Goal: Task Accomplishment & Management: Manage account settings

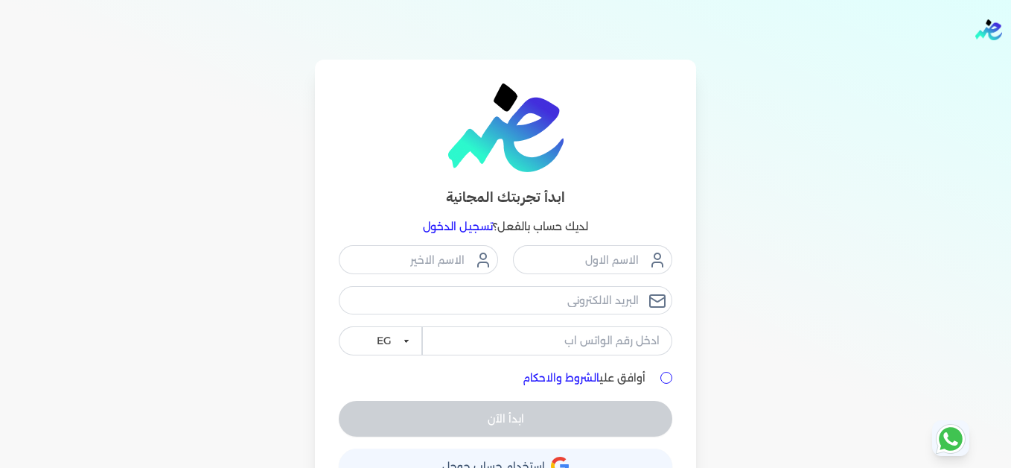
click at [459, 223] on link "تسجيل الدخول" at bounding box center [458, 226] width 70 height 13
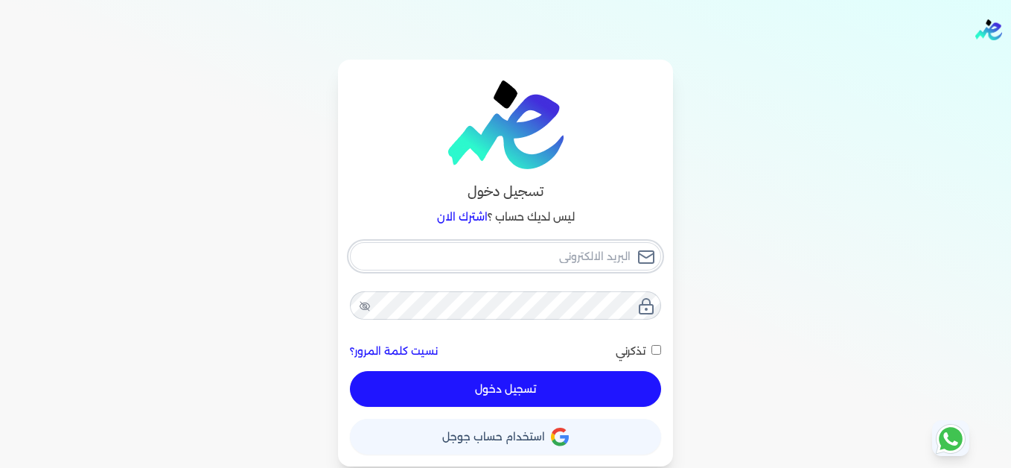
click at [600, 254] on input "email" at bounding box center [505, 256] width 311 height 28
type input "[EMAIL_ADDRESS][DOMAIN_NAME]"
click at [616, 383] on button "تسجيل دخول" at bounding box center [505, 389] width 311 height 36
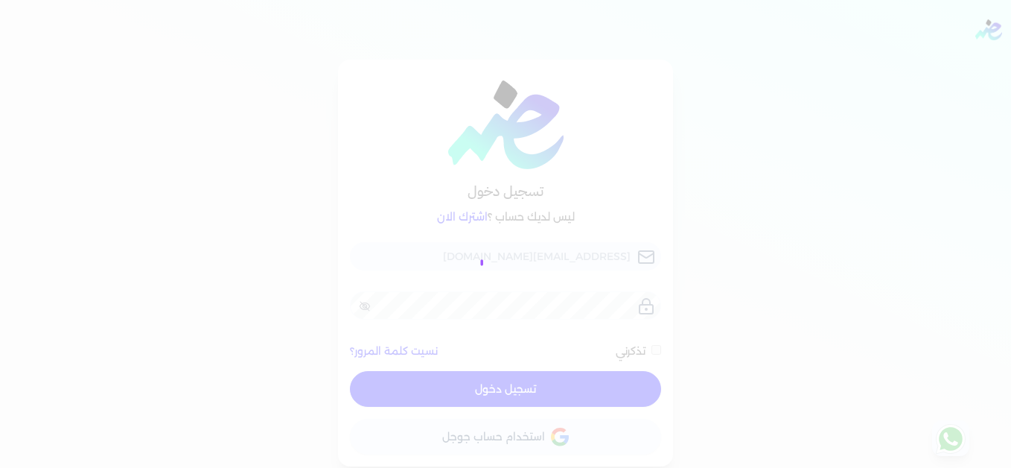
checkbox input "false"
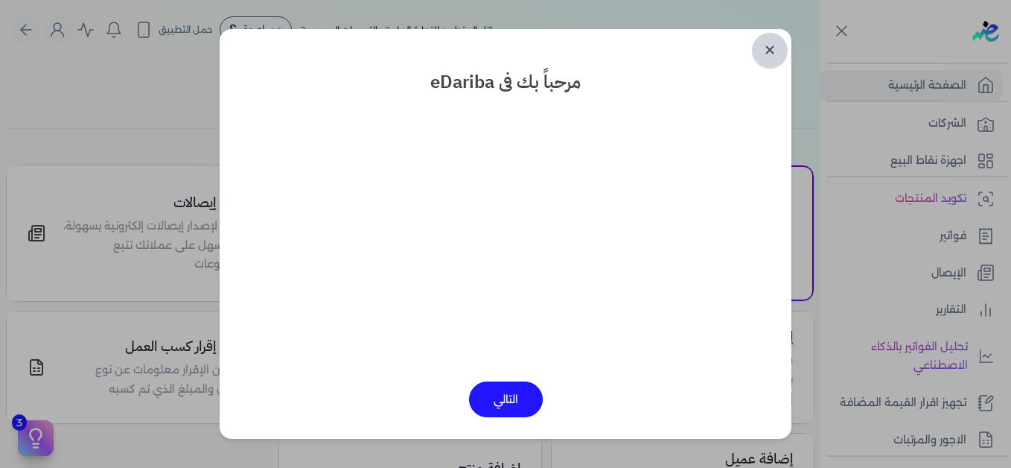
click at [765, 51] on link "✕" at bounding box center [770, 51] width 36 height 36
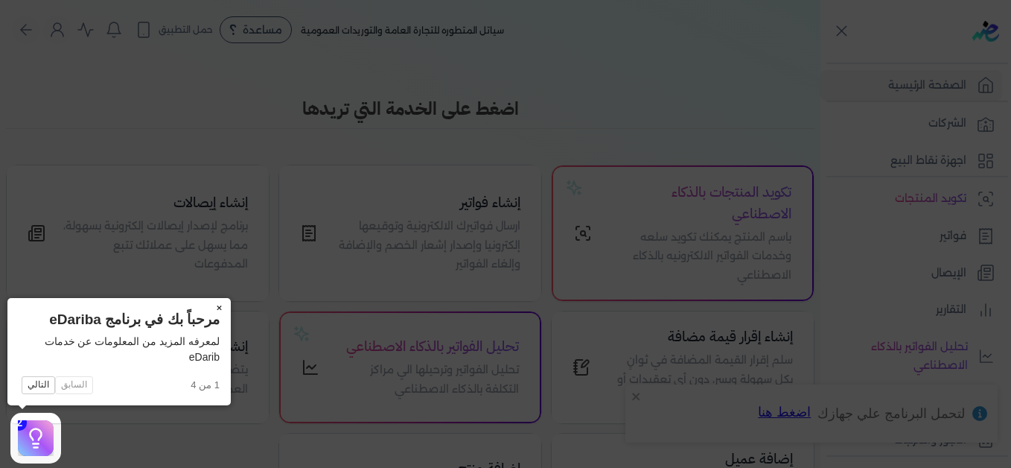
click at [217, 307] on button "×" at bounding box center [219, 308] width 24 height 21
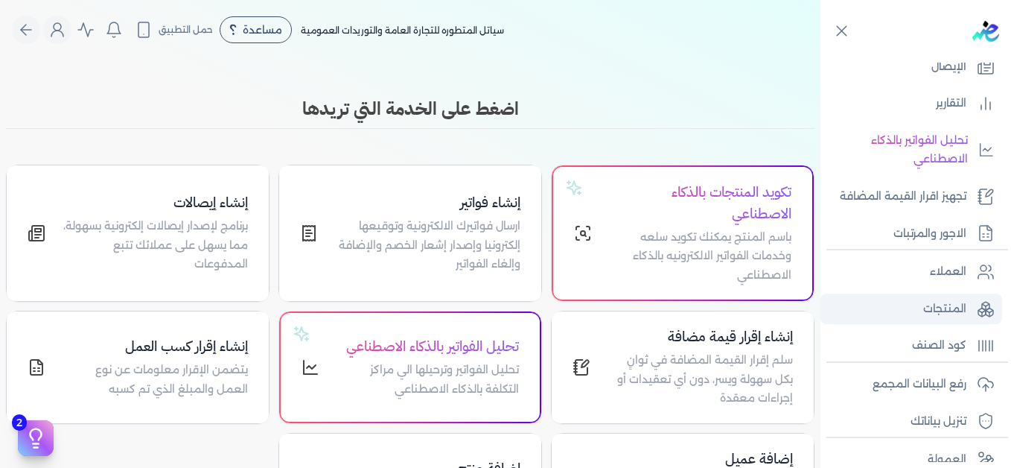
scroll to position [226, 0]
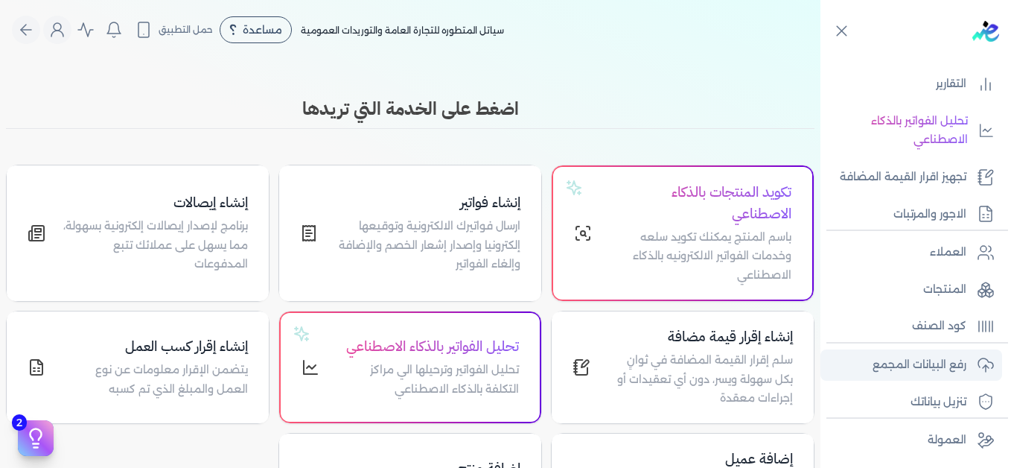
click at [919, 361] on p "رفع البيانات المجمع" at bounding box center [920, 364] width 94 height 19
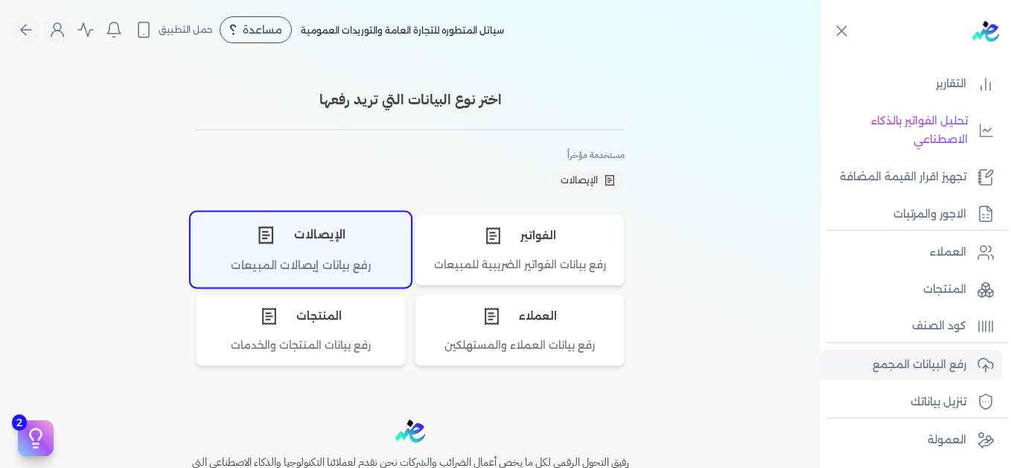
click at [301, 238] on div "الإيصالات" at bounding box center [300, 234] width 219 height 45
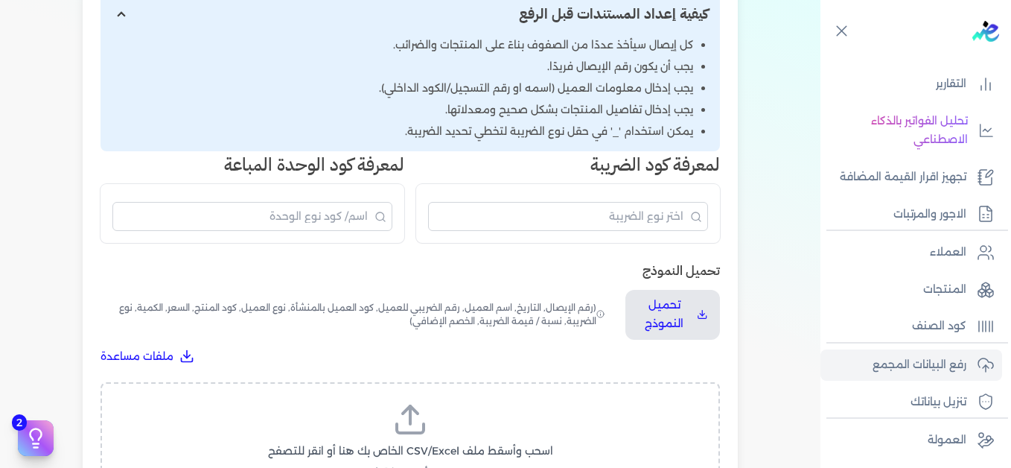
scroll to position [372, 0]
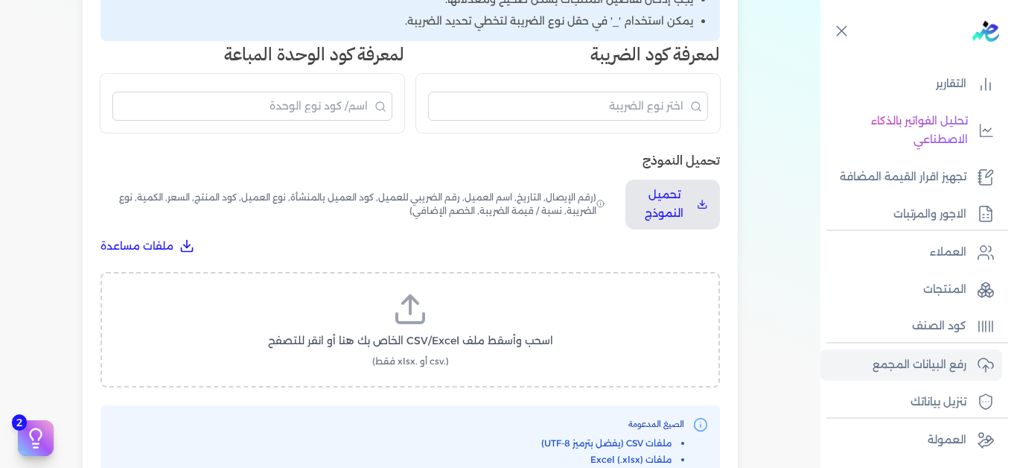
click at [407, 322] on icon at bounding box center [410, 317] width 27 height 9
click at [0, 0] on input "اسحب وأسقط ملف CSV/Excel الخاص بك هنا أو انقر للتصفح (.csv أو .xlsx فقط)" at bounding box center [0, 0] width 0 height 0
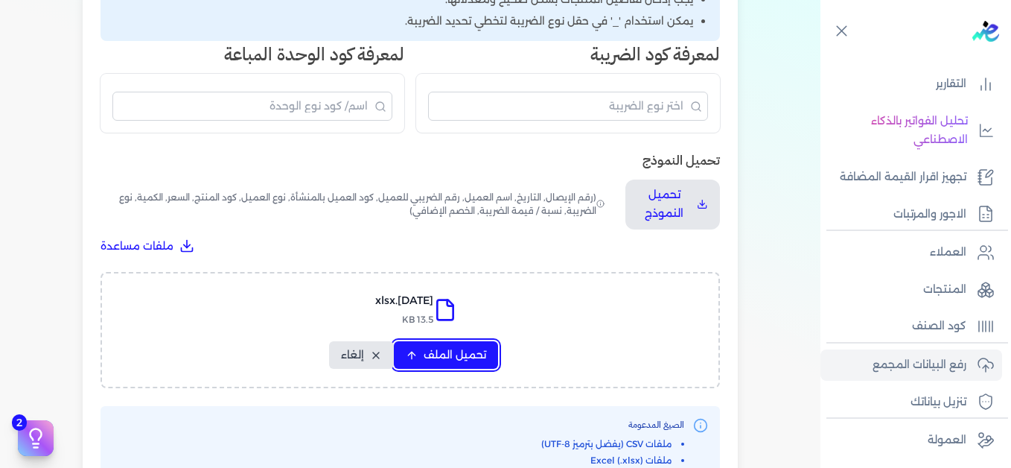
click at [482, 361] on span "تحميل الملف" at bounding box center [455, 355] width 63 height 16
select select "التاريخ"
select select "أسم العميل"
select select "نوع العميل"
select select "وصف البند"
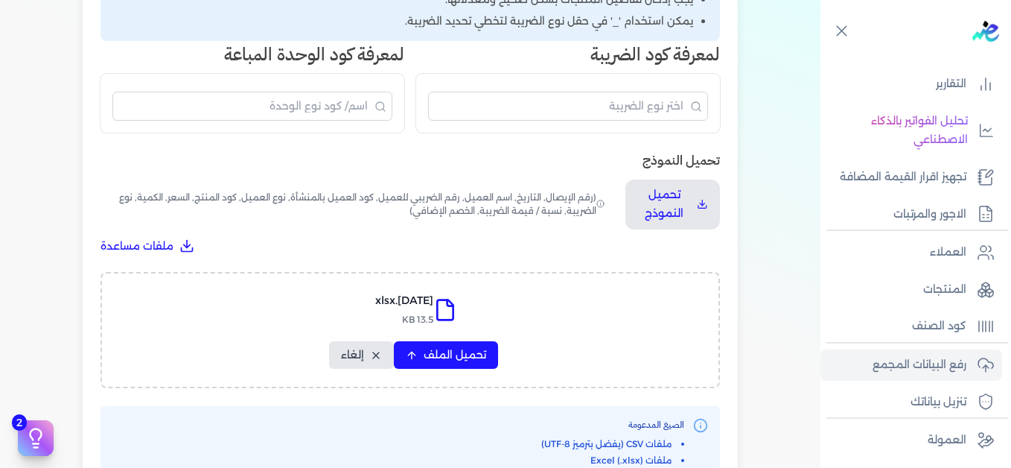
select select "السعر"
select select "الكمية"
select select "نوع الضريبة"
select select "نسبة / قيمة الضريبة"
select select "خصم اضافي"
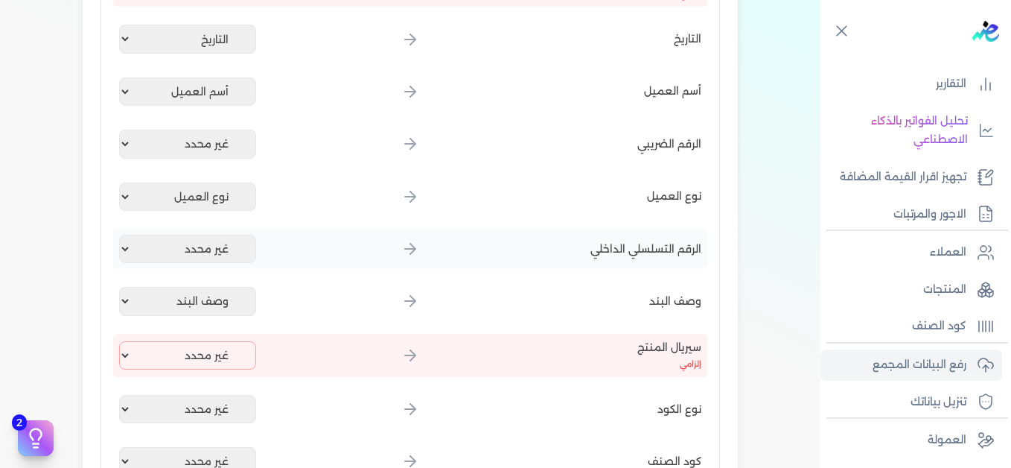
scroll to position [298, 0]
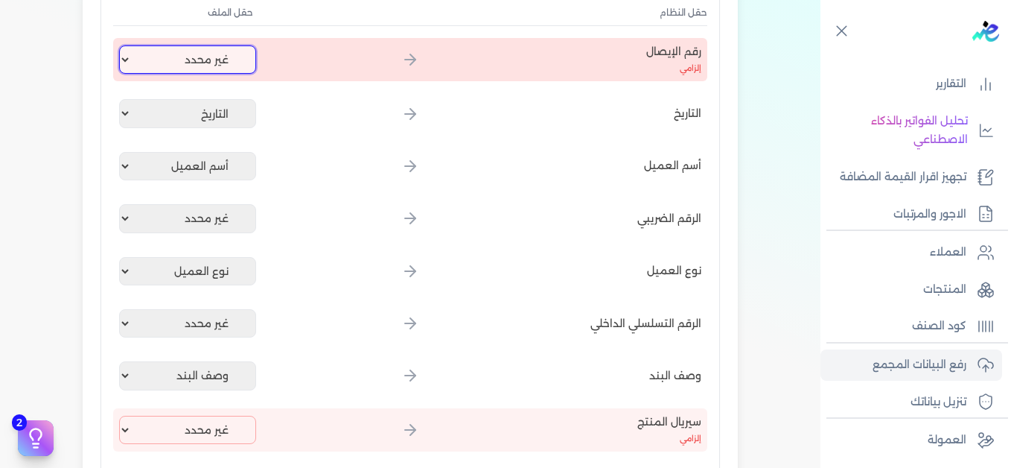
click at [184, 54] on select "غير محدد إيصال رقم التاريخ كود العميل بالمنشأة أسم العميل الرقم الضريبي للعميل …" at bounding box center [187, 59] width 137 height 28
select select "إيصال رقم"
click at [122, 45] on select "غير محدد إيصال رقم التاريخ كود العميل بالمنشأة أسم العميل الرقم الضريبي للعميل …" at bounding box center [187, 59] width 137 height 28
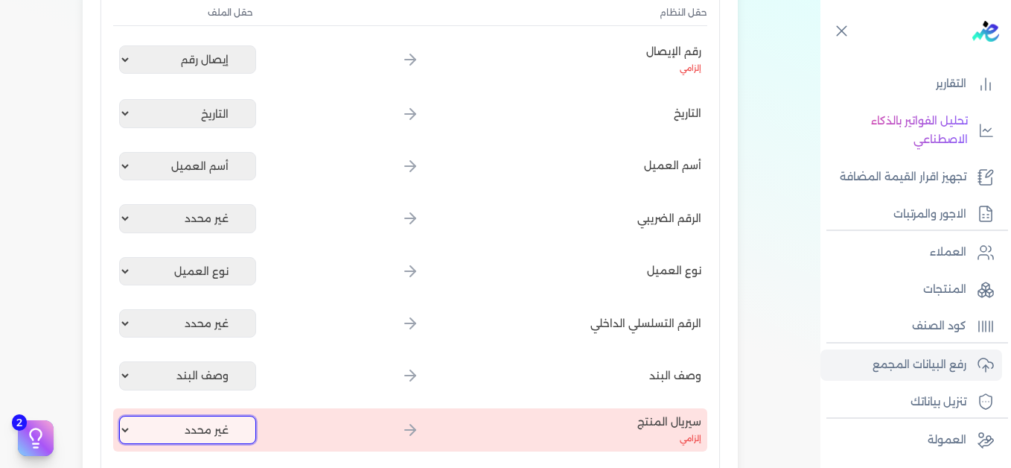
click at [215, 426] on select "غير محدد إيصال رقم التاريخ كود العميل بالمنشأة أسم العميل الرقم الضريبي للعميل …" at bounding box center [187, 429] width 137 height 28
select select "كود المنتج الداخلي"
click at [122, 415] on select "غير محدد إيصال رقم التاريخ كود العميل بالمنشأة أسم العميل الرقم الضريبي للعميل …" at bounding box center [187, 429] width 137 height 28
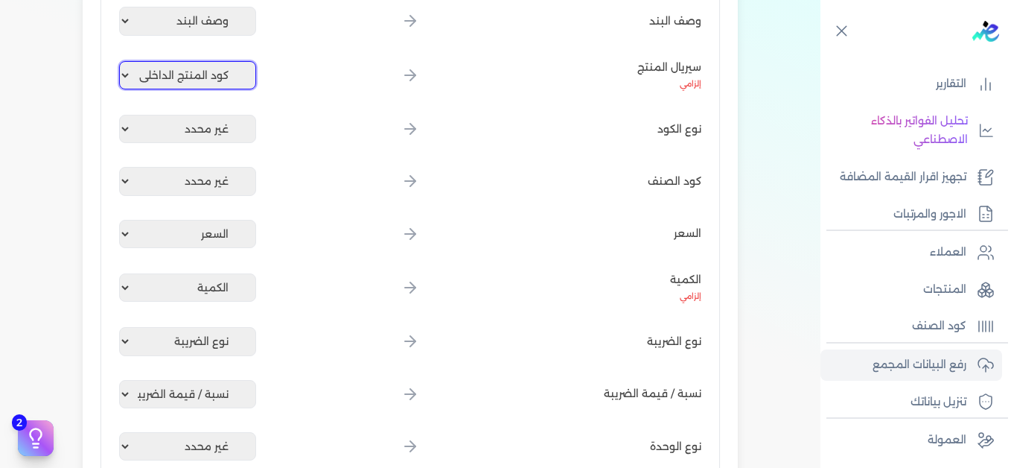
scroll to position [819, 0]
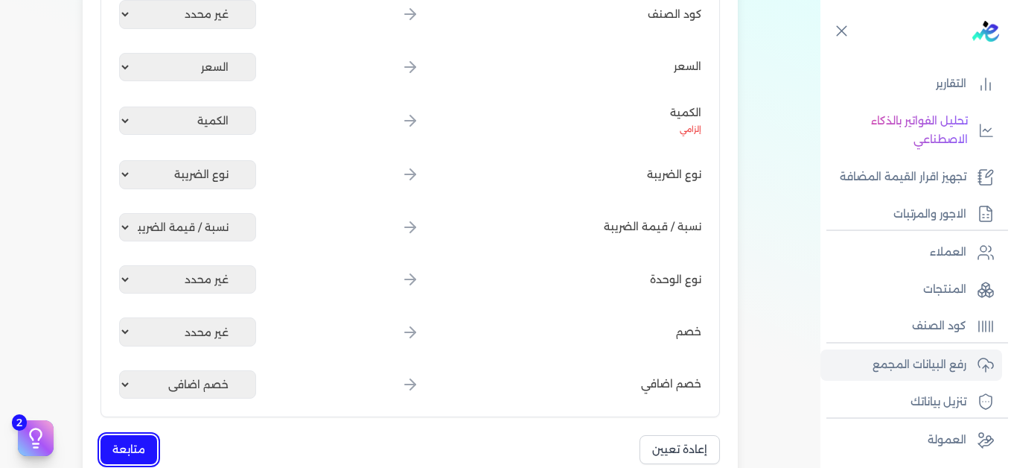
click at [132, 441] on button "متابعة" at bounding box center [129, 449] width 57 height 29
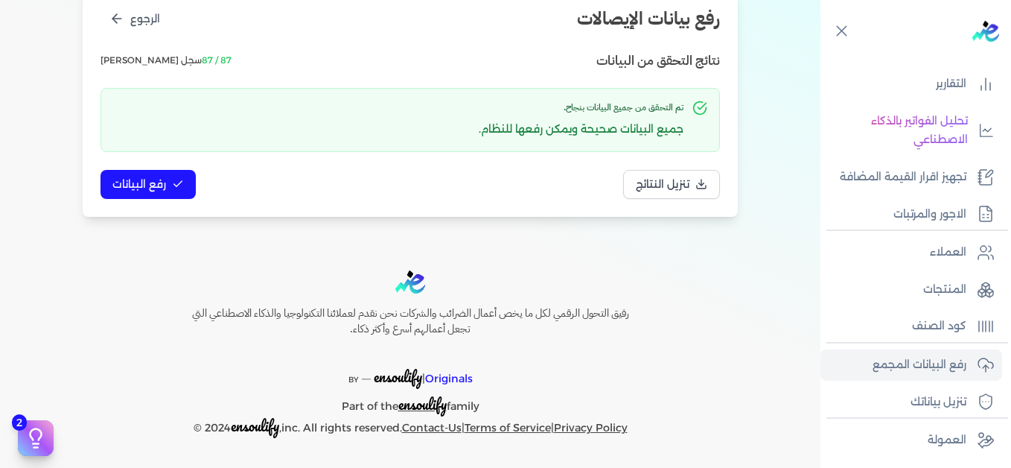
scroll to position [203, 0]
click at [166, 184] on span "رفع البيانات" at bounding box center [139, 184] width 54 height 16
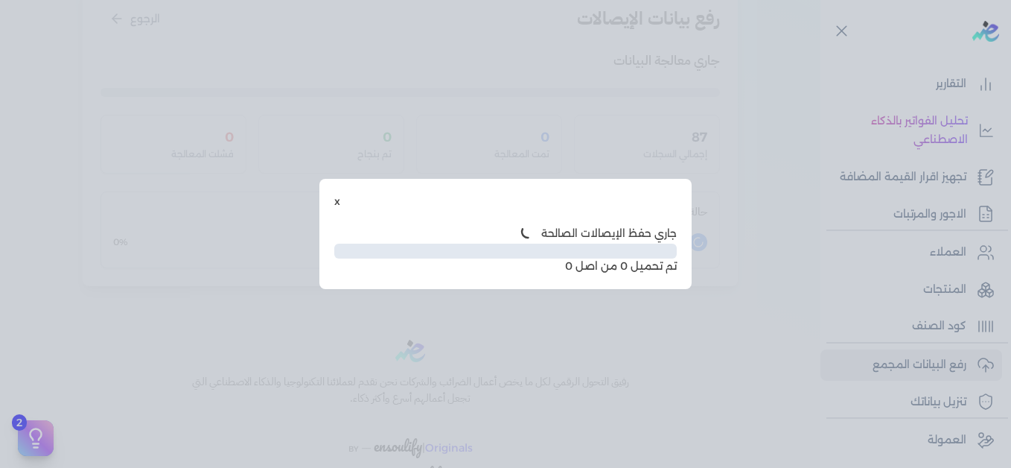
scroll to position [121, 0]
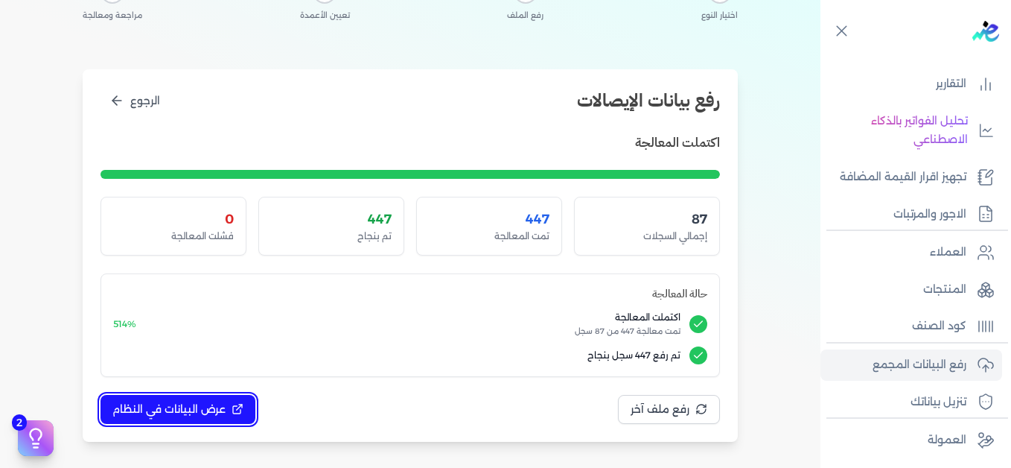
click at [230, 412] on button "عرض البيانات في النظام" at bounding box center [178, 409] width 155 height 29
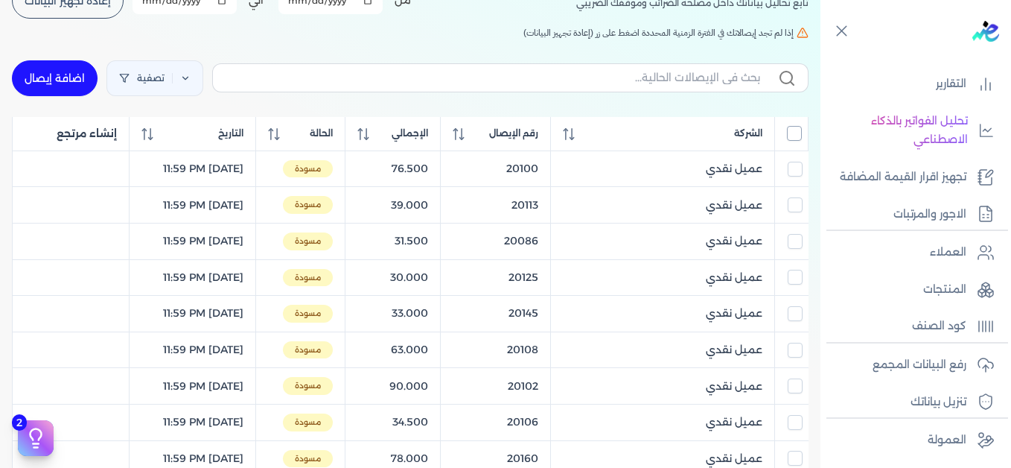
click at [794, 134] on input "All items unselected" at bounding box center [794, 133] width 15 height 15
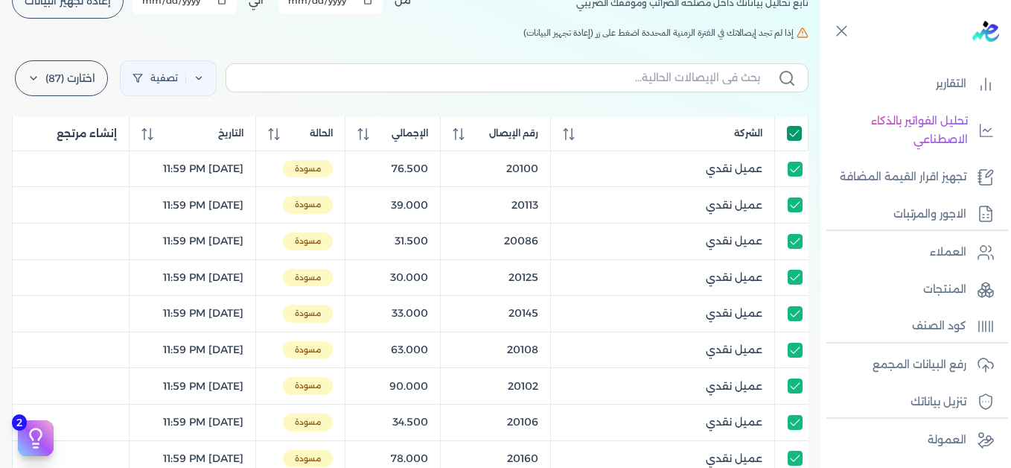
checkbox input "true"
click at [206, 83] on link "تصفية" at bounding box center [168, 78] width 97 height 36
click at [217, 126] on icon at bounding box center [213, 125] width 15 height 15
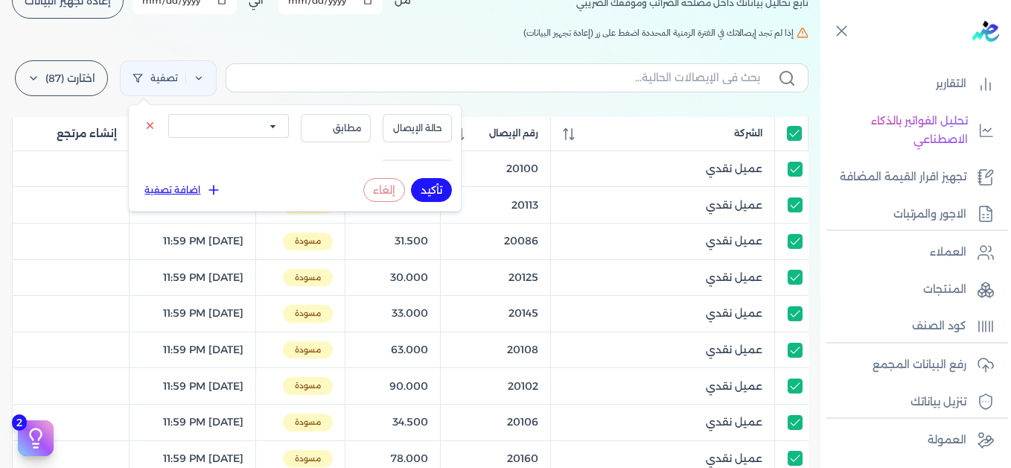
click at [248, 132] on select "الكل مقبولة غير مقبولة يتم مراجعتها ملغية مرفوضة مسودة" at bounding box center [228, 126] width 121 height 24
select select "draft"
click at [168, 114] on select "الكل مقبولة غير مقبولة يتم مراجعتها ملغية مرفوضة مسودة" at bounding box center [228, 126] width 121 height 24
drag, startPoint x: 438, startPoint y: 185, endPoint x: 408, endPoint y: 39, distance: 148.2
click at [437, 185] on button "تأكيد" at bounding box center [431, 190] width 41 height 24
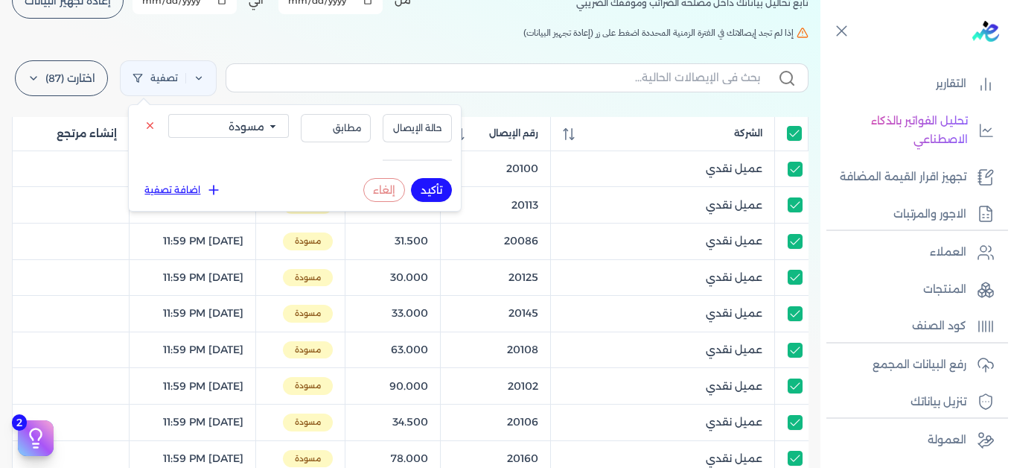
click at [409, 35] on h5 "إذا لم تجد إيصالاتك في الفترة الزمنية المحددة اضغط على زر (إعادة تجهيز البيانات)" at bounding box center [410, 32] width 797 height 13
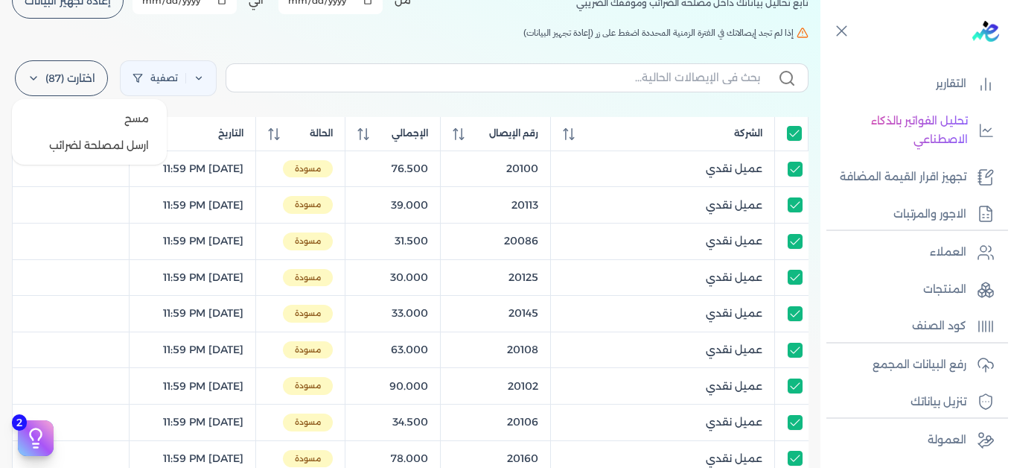
click at [47, 86] on label "اختارت (87)" at bounding box center [61, 78] width 93 height 36
click at [99, 145] on button "ارسل لمصلحة لضرائب" at bounding box center [89, 145] width 143 height 27
checkbox input "true"
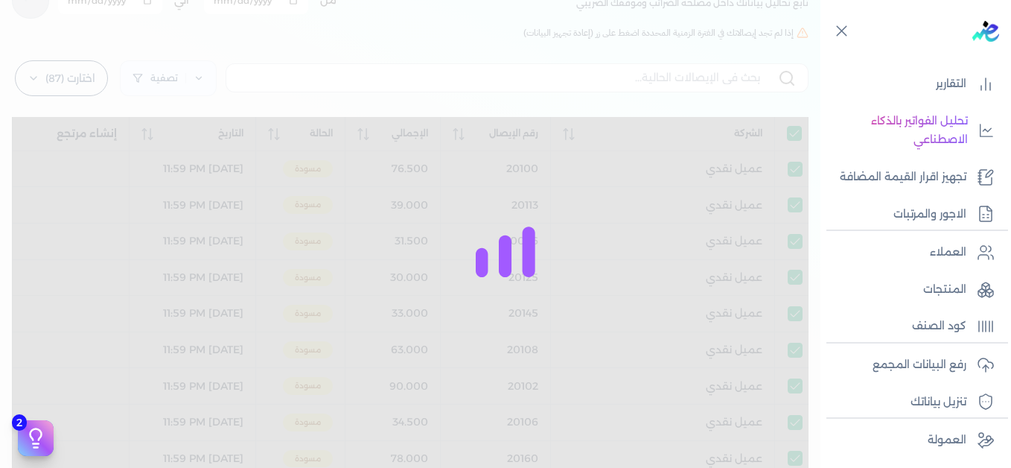
click at [346, 39] on div at bounding box center [505, 234] width 1011 height 468
click at [542, 54] on div at bounding box center [505, 234] width 1011 height 468
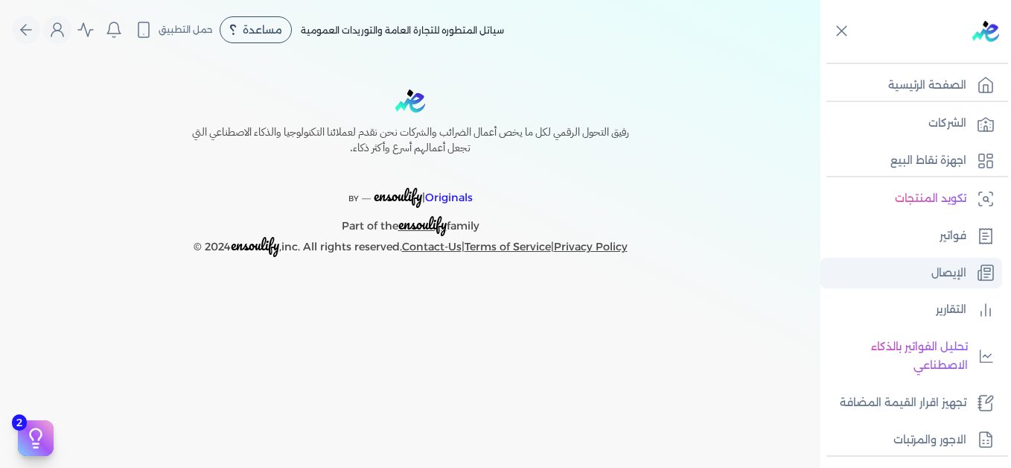
click at [669, 30] on div "سياتل المتطوره للتجارة العامة والتوريدات العمومية مساعدة خدمة العملاء دليل المس…" at bounding box center [416, 30] width 809 height 28
click at [954, 275] on p "الإيصال" at bounding box center [948, 273] width 35 height 19
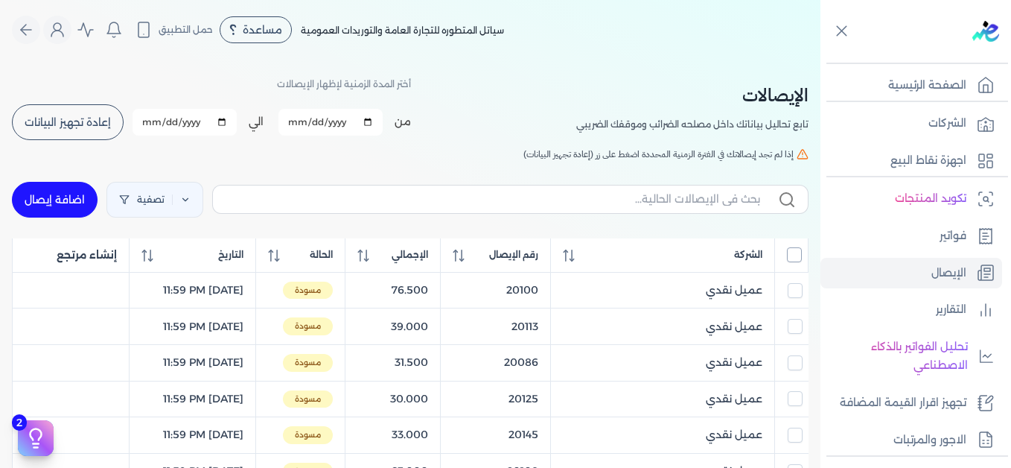
click at [797, 255] on input "All items unselected" at bounding box center [794, 254] width 15 height 15
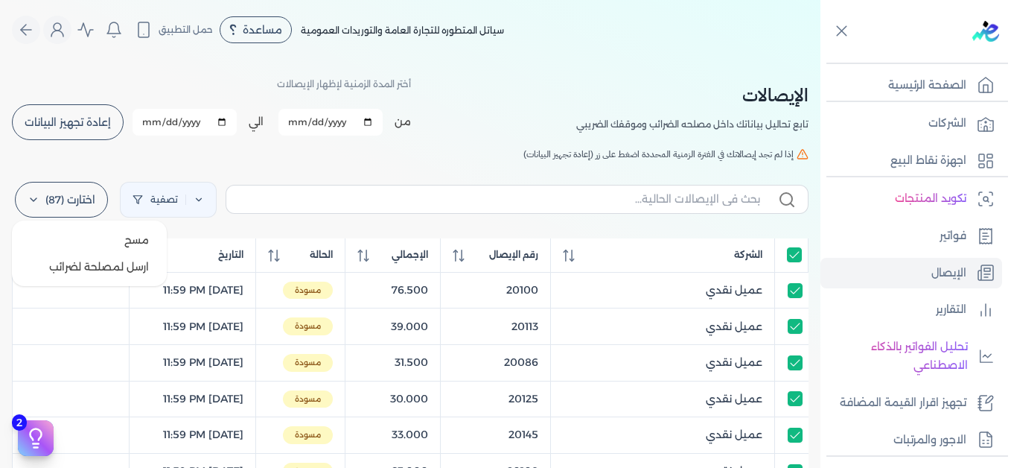
click at [71, 200] on label "اختارت (87)" at bounding box center [61, 200] width 93 height 36
click at [103, 243] on button "مسح" at bounding box center [89, 239] width 143 height 27
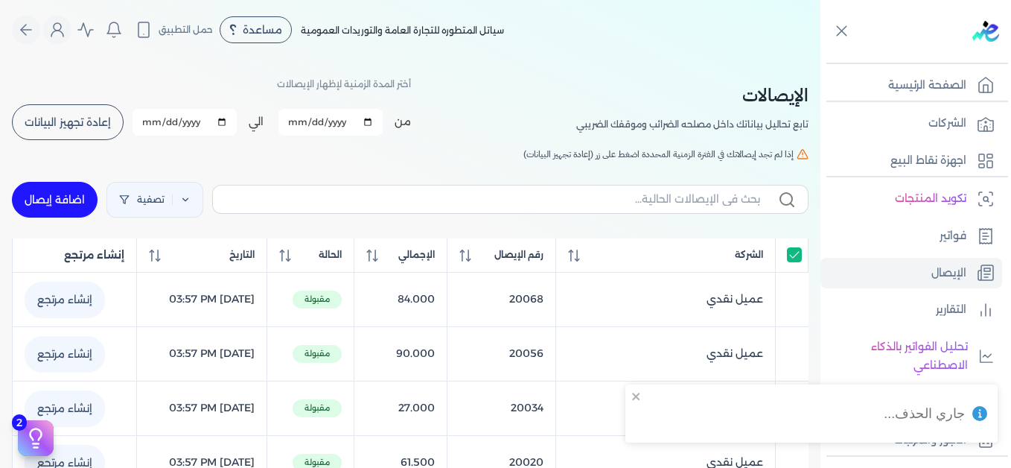
checkbox input "true"
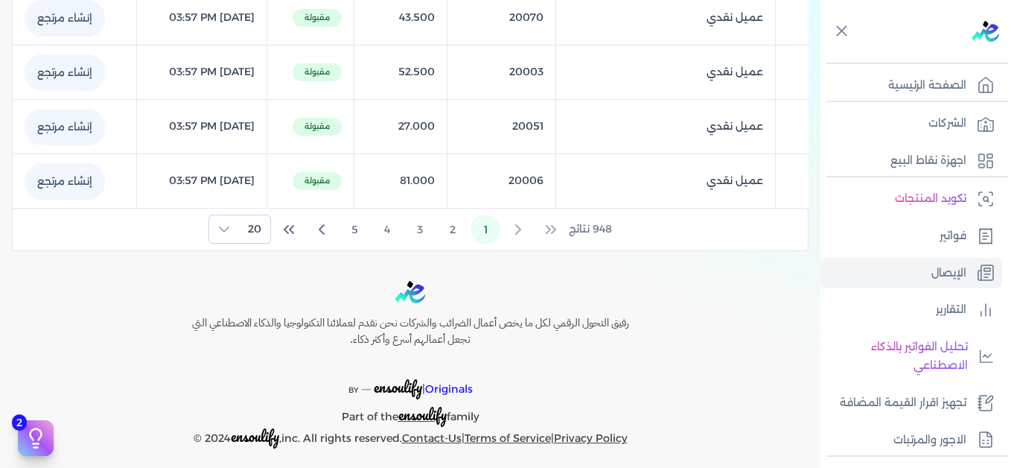
scroll to position [1161, 0]
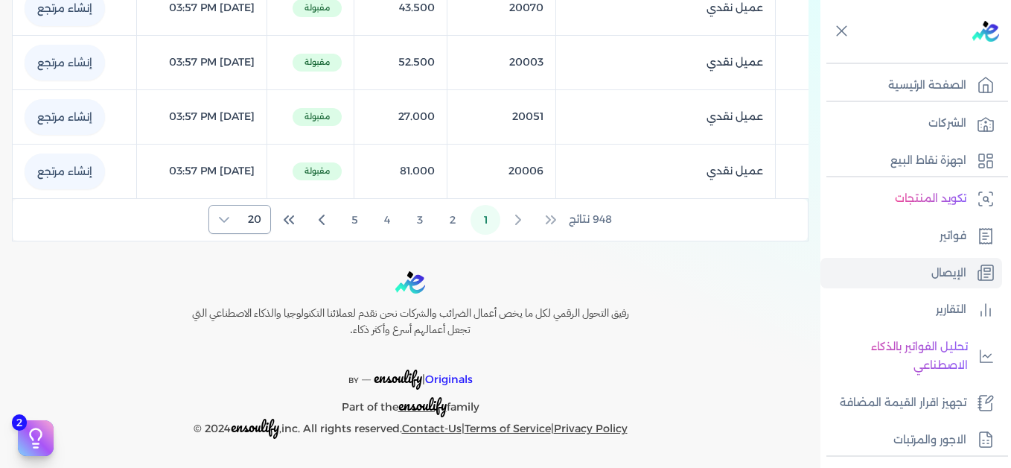
click at [235, 221] on div at bounding box center [224, 220] width 30 height 28
click at [255, 303] on span "100" at bounding box center [251, 311] width 19 height 16
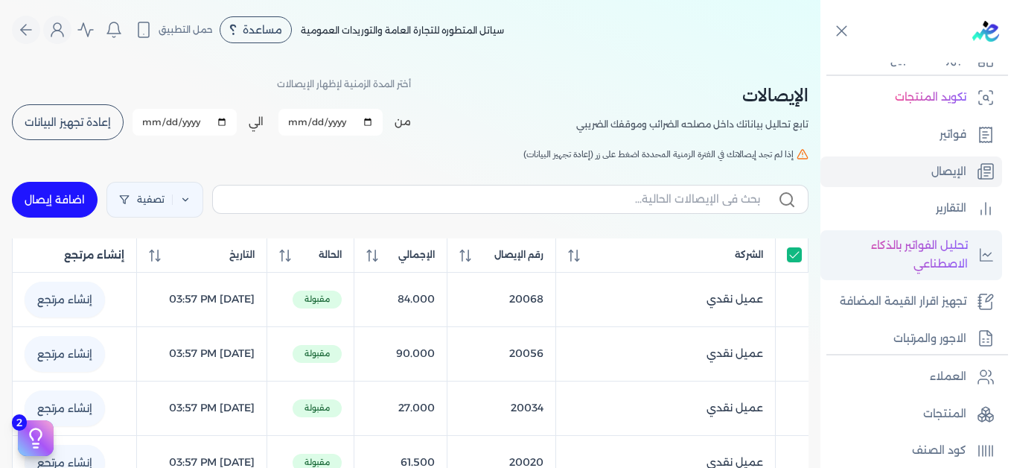
scroll to position [226, 0]
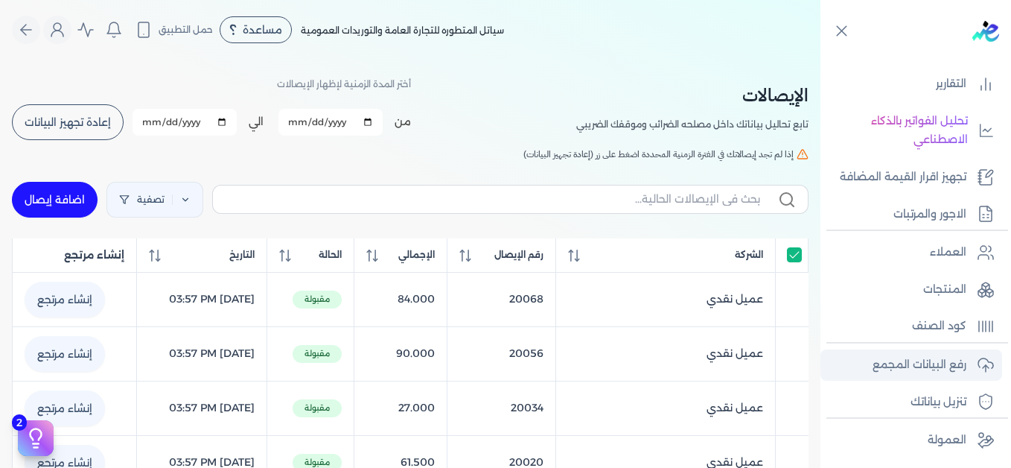
click at [926, 367] on p "رفع البيانات المجمع" at bounding box center [920, 364] width 94 height 19
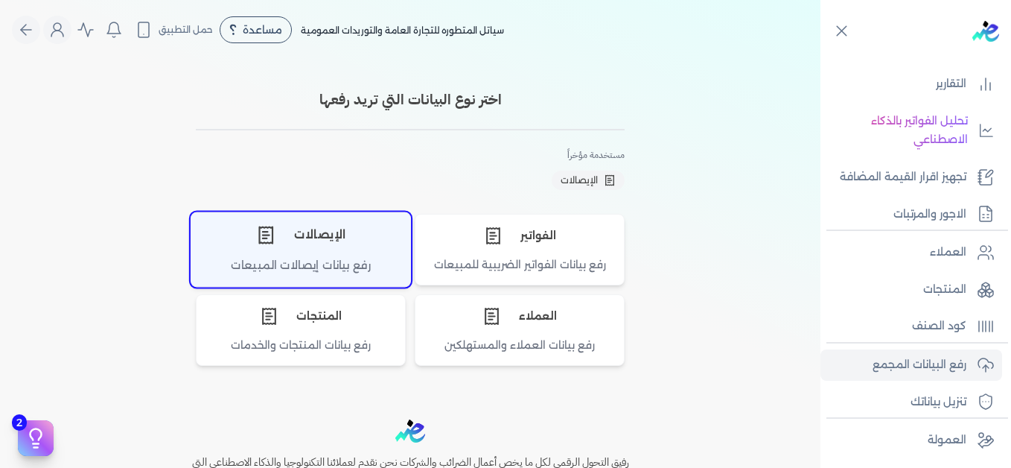
click at [277, 245] on div "الإيصالات" at bounding box center [300, 234] width 219 height 45
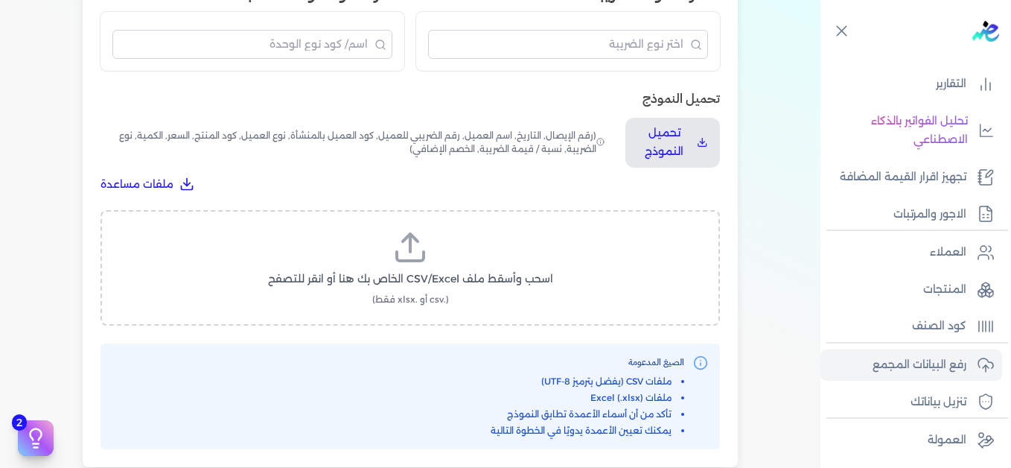
scroll to position [447, 0]
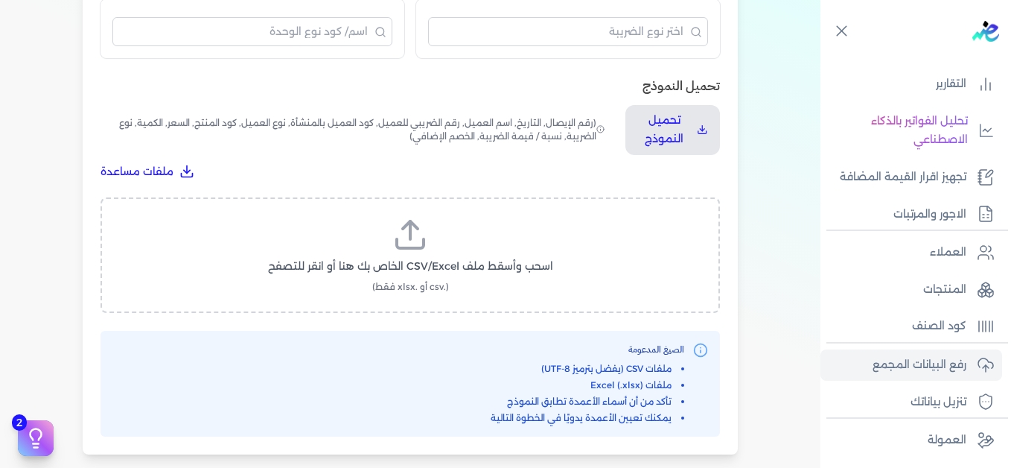
click at [406, 249] on icon at bounding box center [410, 235] width 36 height 36
click at [0, 0] on input "اسحب وأسقط ملف CSV/Excel الخاص بك هنا أو انقر للتصفح (.csv أو .xlsx فقط)" at bounding box center [0, 0] width 0 height 0
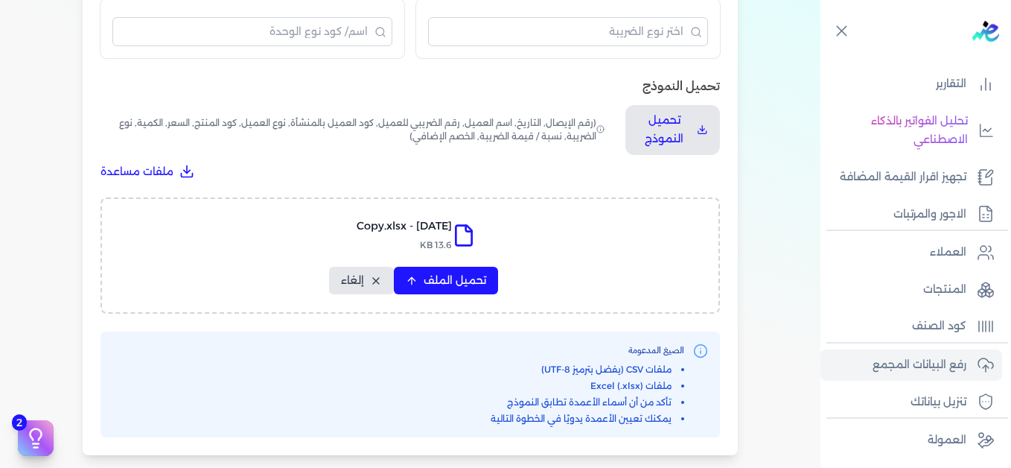
click at [771, 166] on div "اختيار النوع 2 رفع الملف 3 تعيين الأعمدة 4 مراجعة ومعالجة رفع بيانات الإيصالات …" at bounding box center [410, 46] width 821 height 866
click at [455, 278] on span "تحميل الملف" at bounding box center [455, 281] width 63 height 16
select select "التاريخ"
select select "أسم العميل"
select select "نوع العميل"
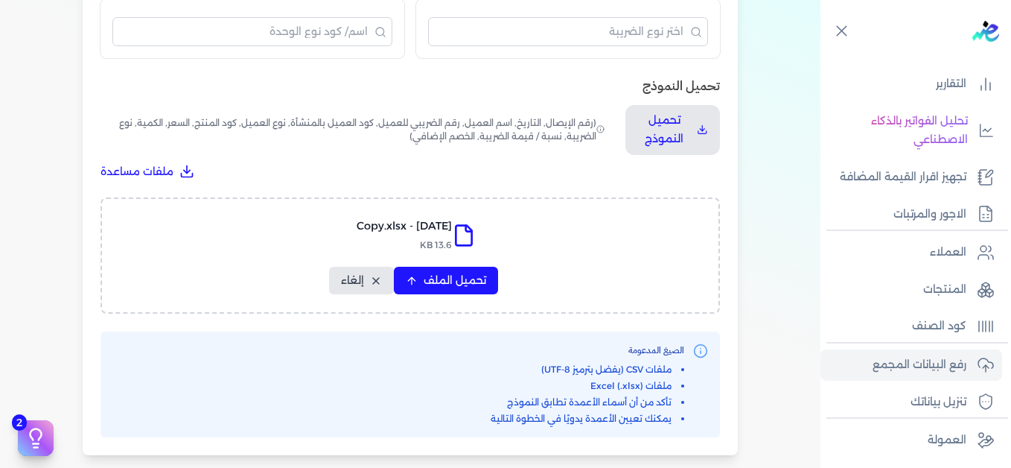
select select "وصف البند"
select select "السعر"
select select "الكمية"
select select "نوع الضريبة"
select select "نسبة / قيمة الضريبة"
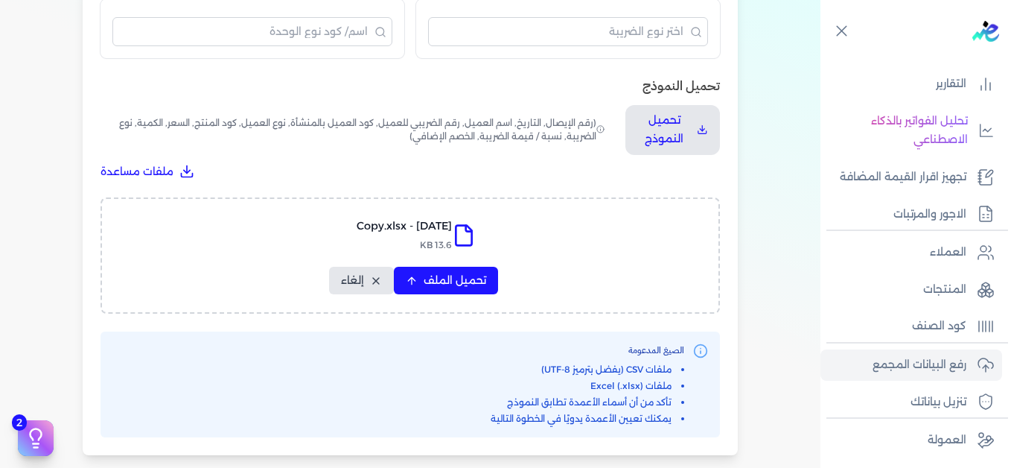
select select "خصم اضافي"
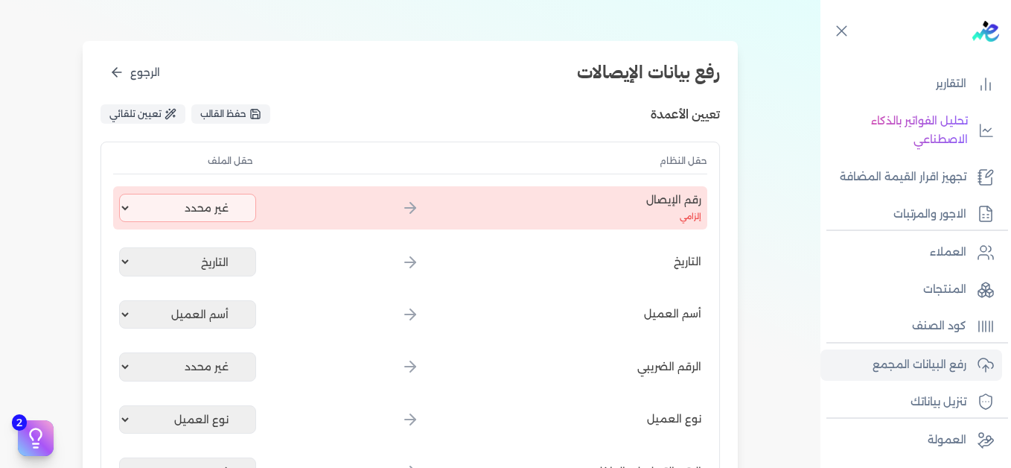
scroll to position [149, 0]
drag, startPoint x: 241, startPoint y: 206, endPoint x: 240, endPoint y: 197, distance: 9.8
click at [241, 206] on select "غير محدد إيصال رقم التاريخ كود العميل بالمنشأة أسم العميل الرقم الضريبي للعميل …" at bounding box center [187, 208] width 137 height 28
select select "إيصال رقم"
click at [122, 194] on select "غير محدد إيصال رقم التاريخ كود العميل بالمنشأة أسم العميل الرقم الضريبي للعميل …" at bounding box center [187, 208] width 137 height 28
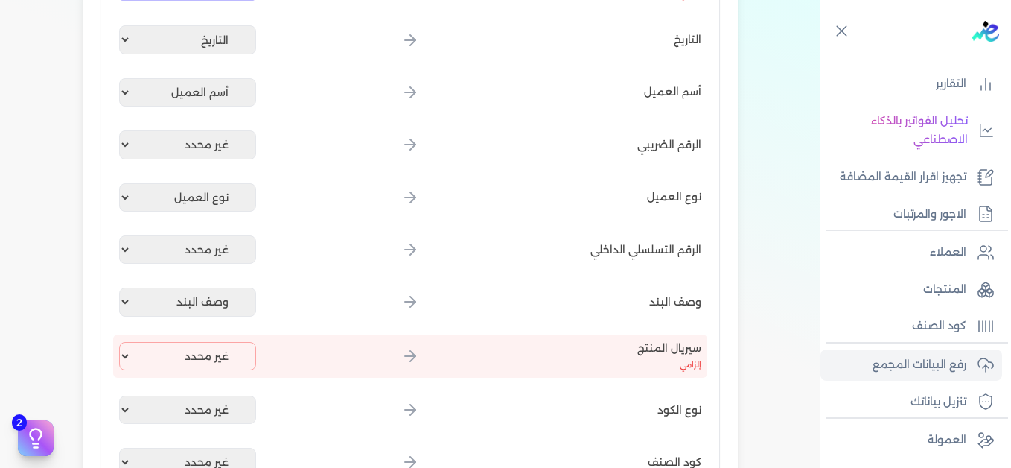
scroll to position [372, 0]
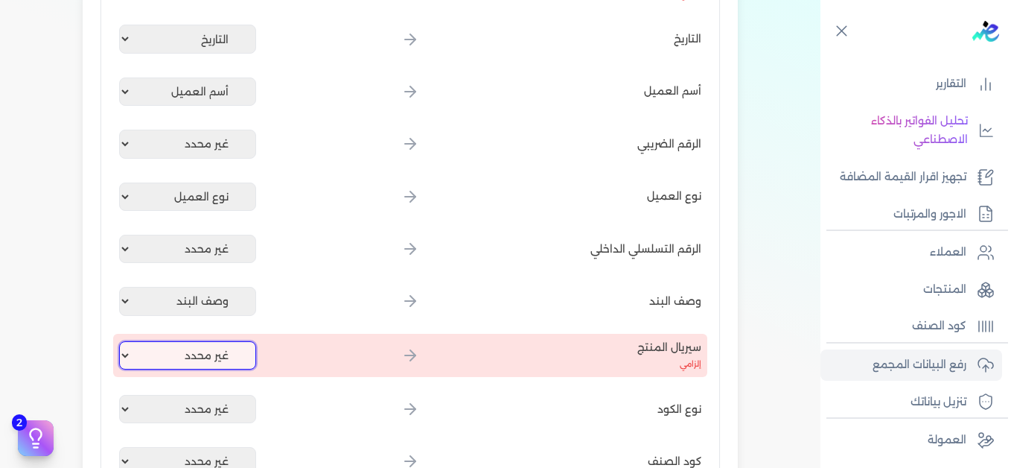
click at [188, 357] on select "غير محدد إيصال رقم التاريخ كود العميل بالمنشأة أسم العميل الرقم الضريبي للعميل …" at bounding box center [187, 355] width 137 height 28
select select "كود المنتج الداخلي"
click at [122, 341] on select "غير محدد إيصال رقم التاريخ كود العميل بالمنشأة أسم العميل الرقم الضريبي للعميل …" at bounding box center [187, 355] width 137 height 28
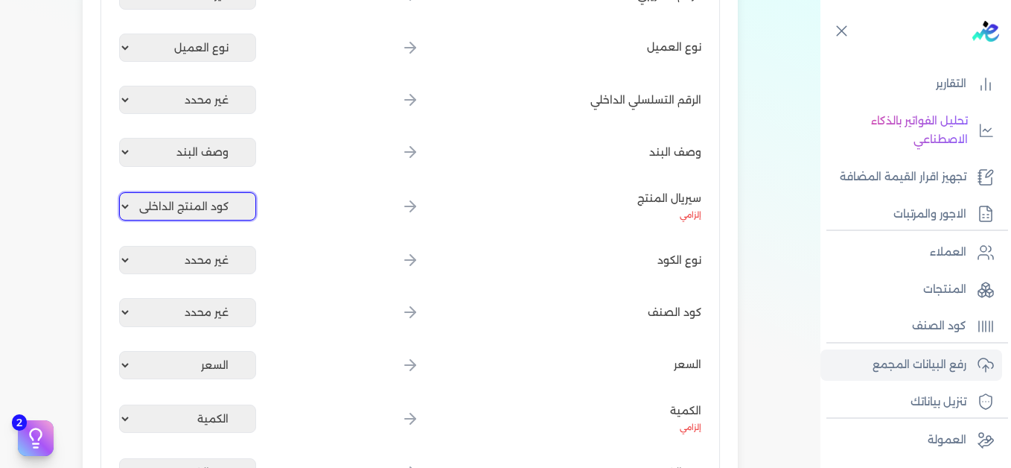
scroll to position [819, 0]
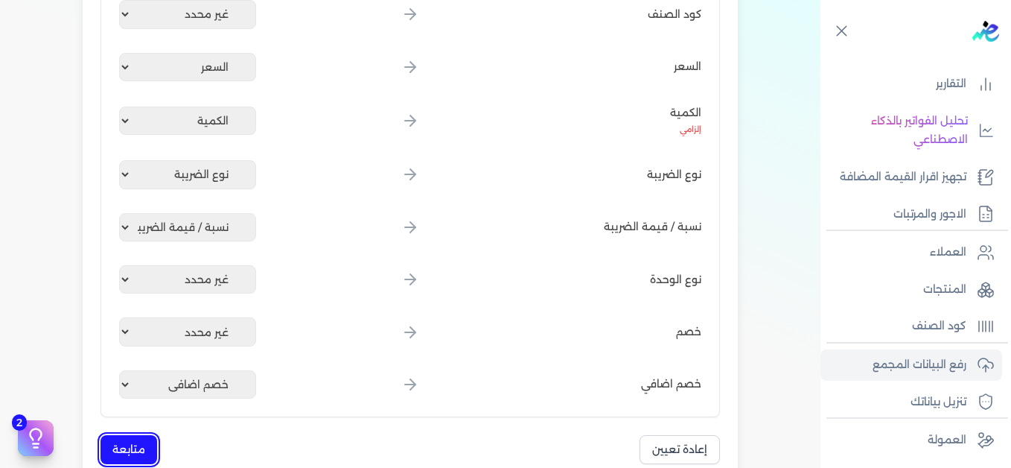
drag, startPoint x: 131, startPoint y: 445, endPoint x: 208, endPoint y: 444, distance: 76.7
click at [130, 445] on button "متابعة" at bounding box center [129, 449] width 57 height 29
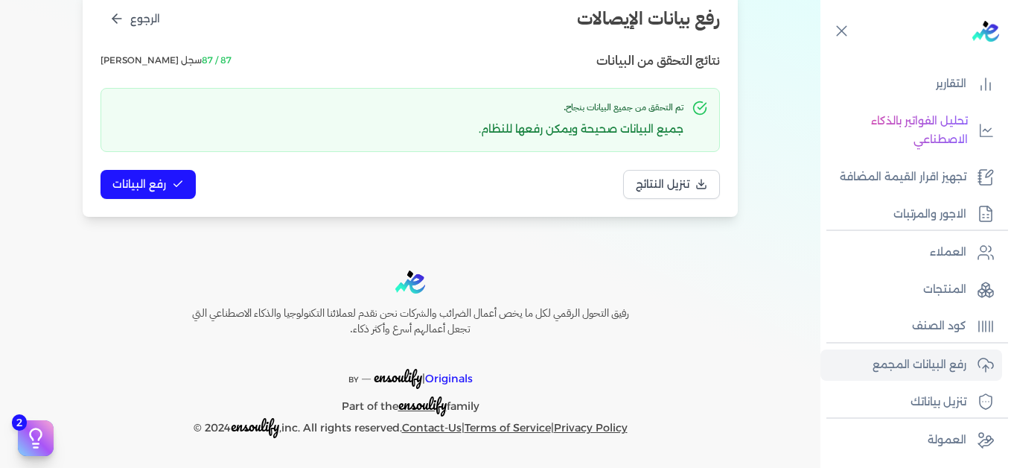
scroll to position [203, 0]
click at [138, 183] on span "رفع البيانات" at bounding box center [139, 184] width 54 height 16
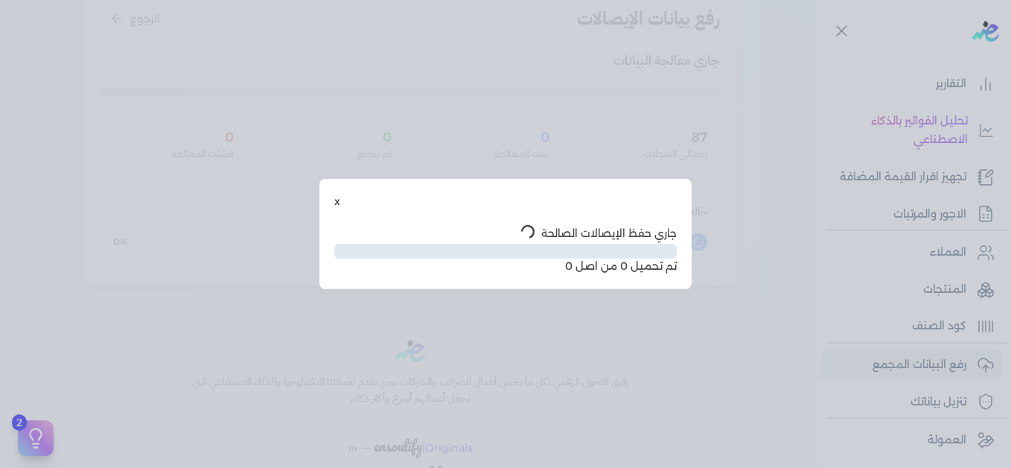
scroll to position [121, 0]
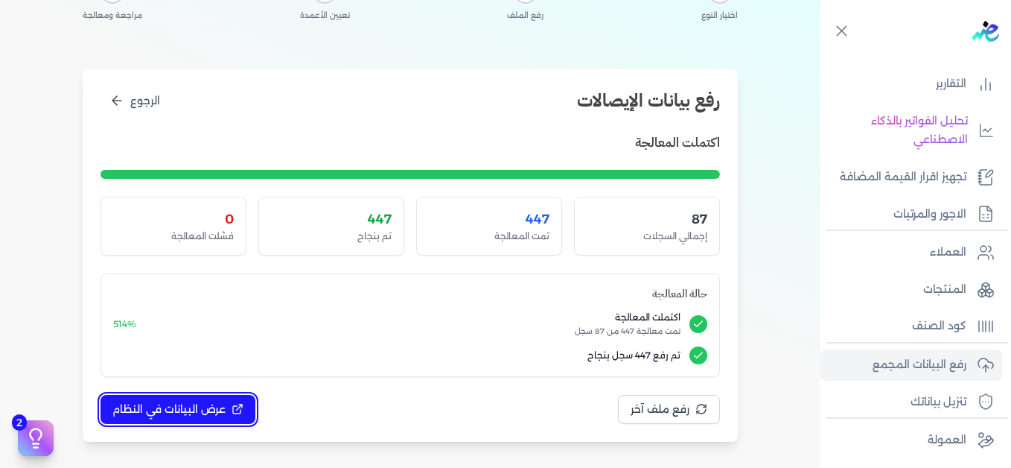
click at [234, 407] on icon at bounding box center [238, 409] width 12 height 12
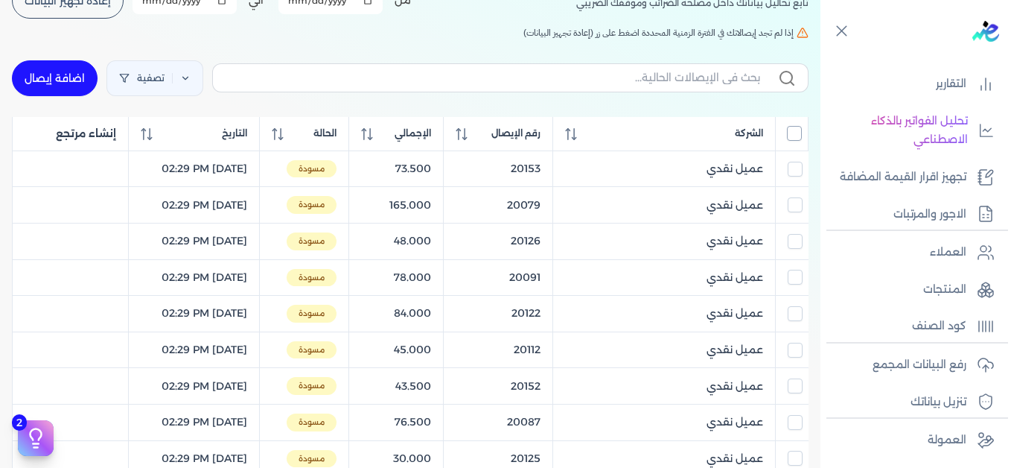
click at [789, 135] on input "All items unselected" at bounding box center [794, 133] width 15 height 15
checkbox input "true"
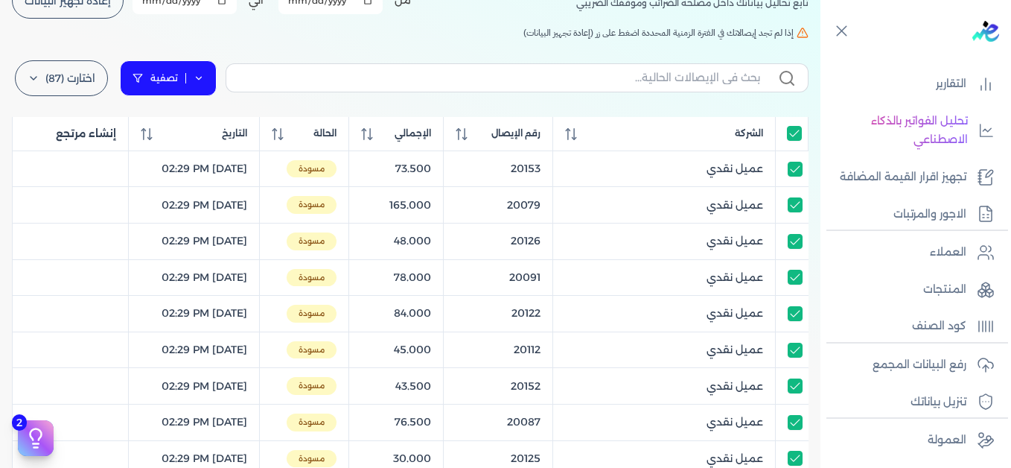
click at [212, 79] on link "تصفية" at bounding box center [168, 78] width 97 height 36
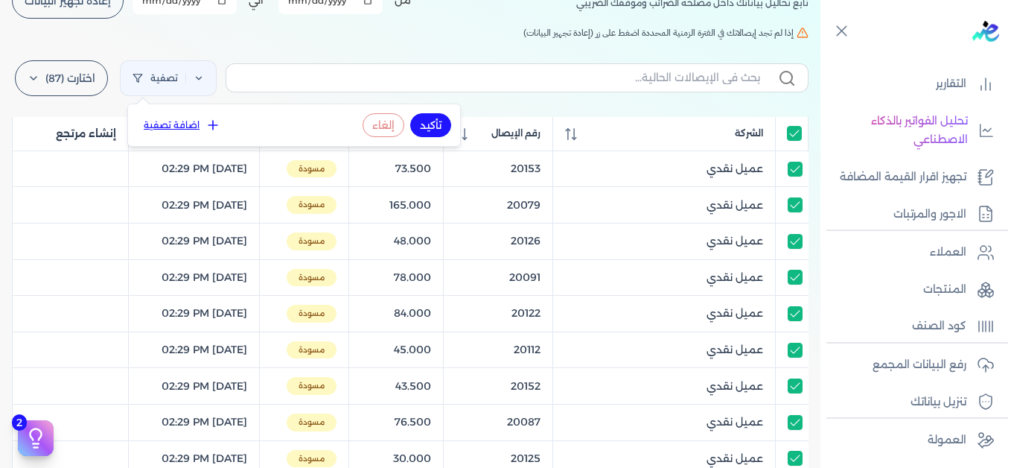
click at [198, 124] on button "اضافة تصفية" at bounding box center [182, 125] width 90 height 18
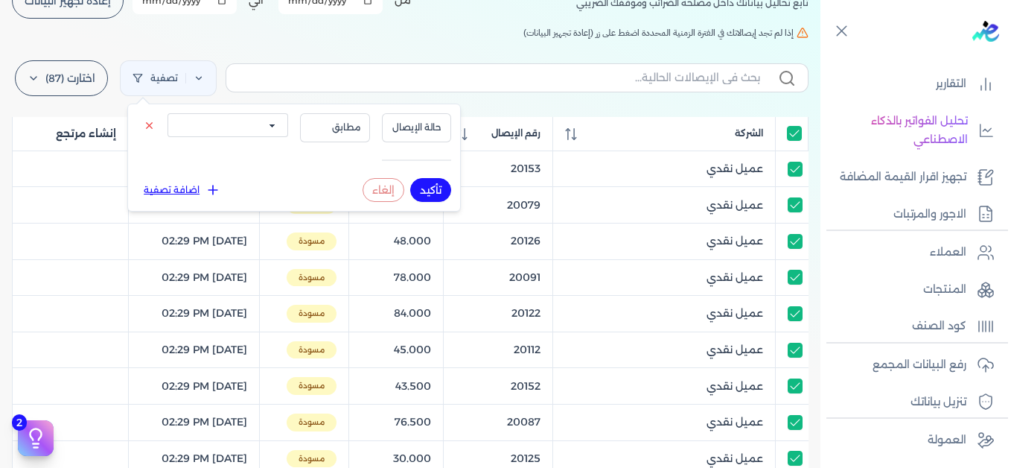
click at [241, 131] on select "الكل مقبولة غير مقبولة يتم مراجعتها ملغية مرفوضة مسودة" at bounding box center [228, 125] width 121 height 24
select select "draft"
click at [168, 113] on select "الكل مقبولة غير مقبولة يتم مراجعتها ملغية مرفوضة مسودة" at bounding box center [228, 125] width 121 height 24
click at [427, 191] on button "تأكيد" at bounding box center [430, 190] width 41 height 24
click at [255, 36] on h5 "إذا لم تجد إيصالاتك في الفترة الزمنية المحددة اضغط على زر (إعادة تجهيز البيانات)" at bounding box center [410, 32] width 797 height 13
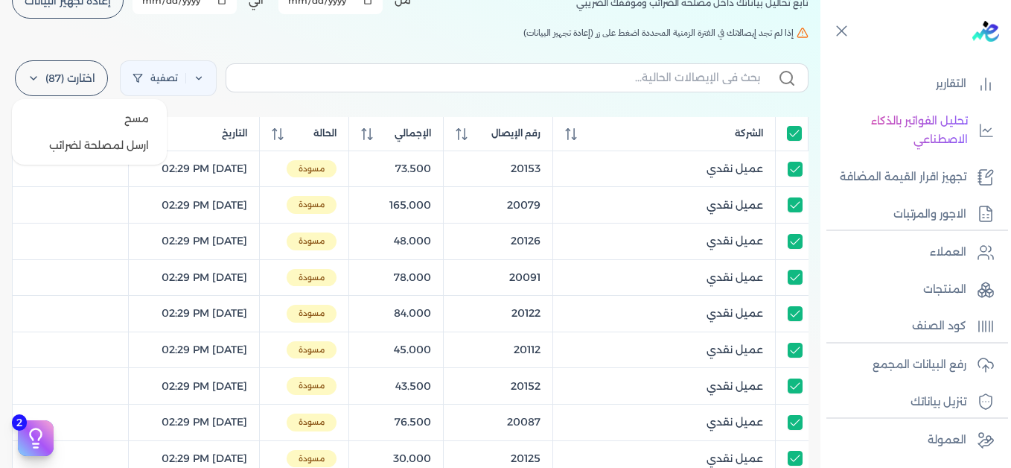
click at [67, 81] on label "اختارت (87)" at bounding box center [61, 78] width 93 height 36
click at [115, 147] on button "ارسل لمصلحة لضرائب" at bounding box center [89, 145] width 143 height 27
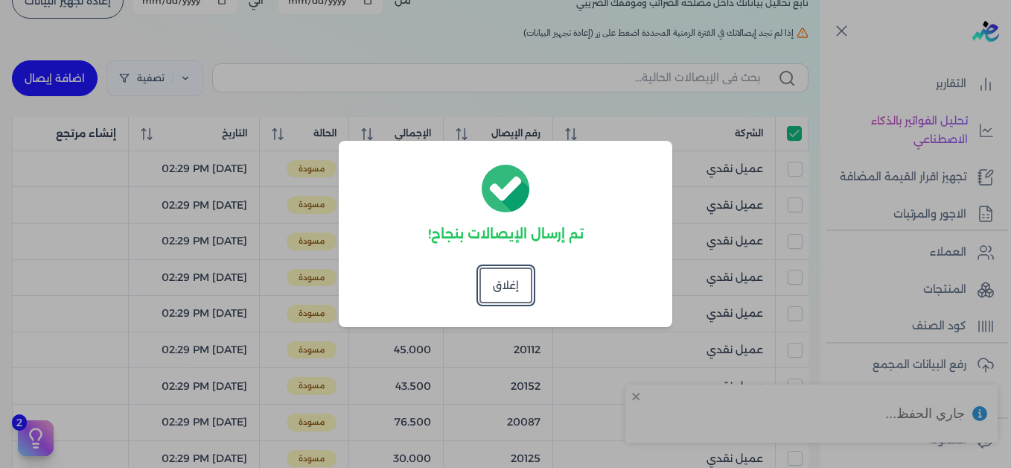
checkbox input "true"
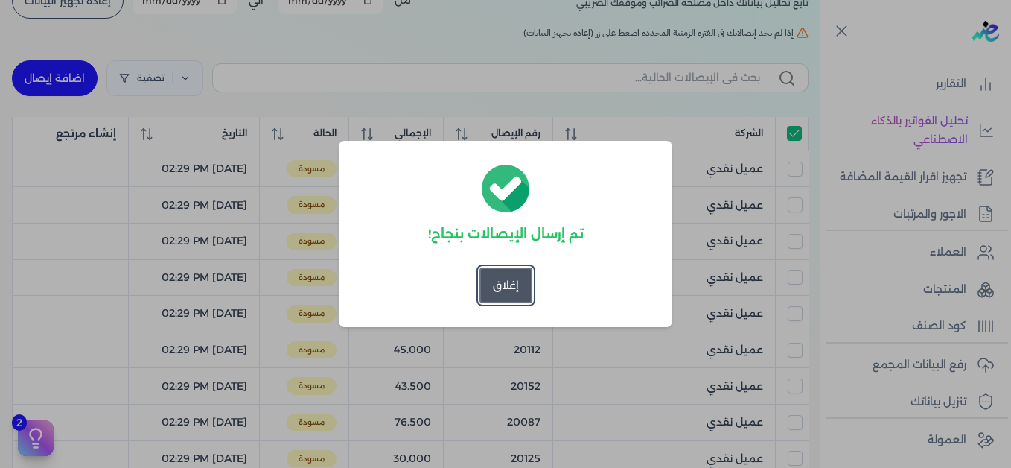
click at [512, 288] on button "إغلاق" at bounding box center [506, 285] width 53 height 36
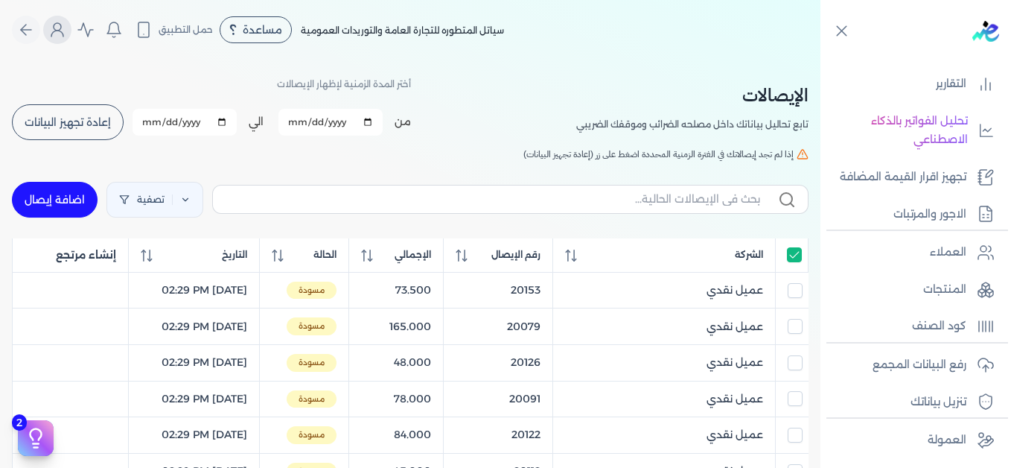
click at [63, 34] on icon "Global" at bounding box center [57, 30] width 18 height 18
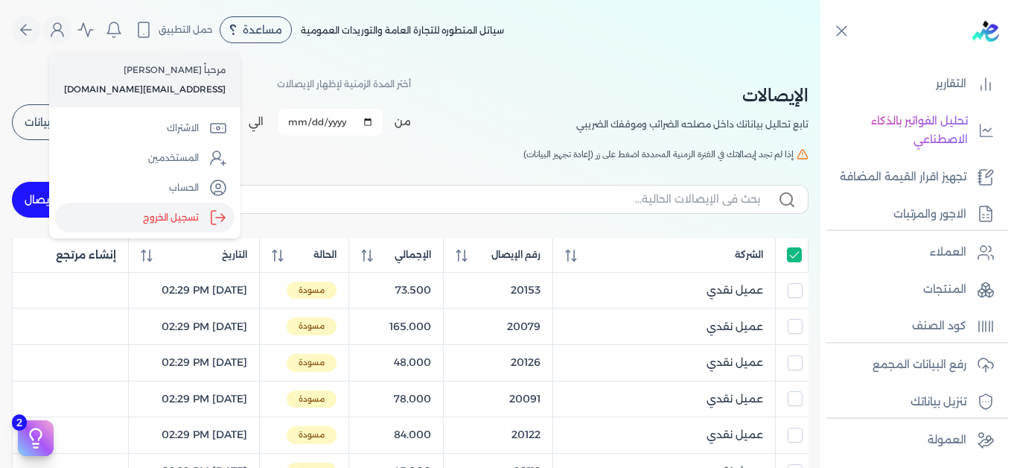
click at [182, 221] on label "تسجيل الخروج" at bounding box center [144, 218] width 179 height 30
click at [821, 60] on input "Close" at bounding box center [821, 60] width 0 height 0
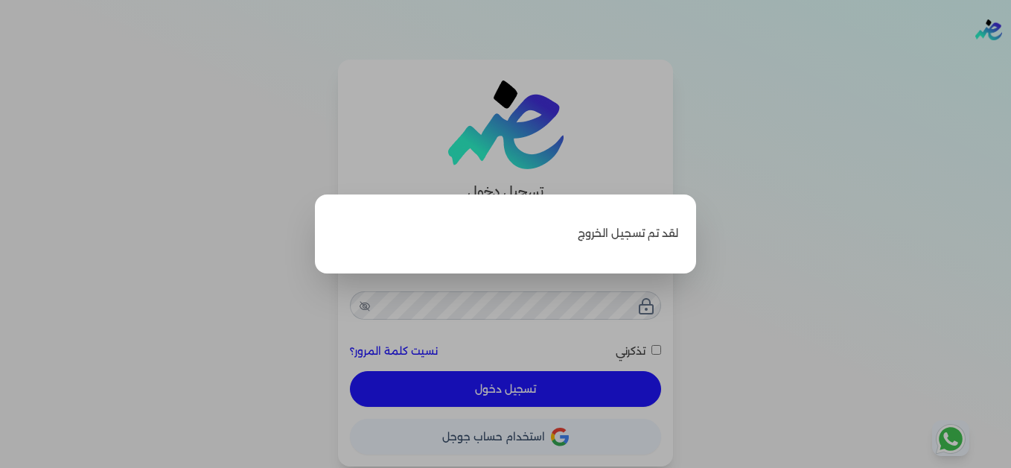
click at [840, 165] on label "Close" at bounding box center [505, 234] width 1011 height 468
click at [1010, 60] on input "Close" at bounding box center [1011, 60] width 0 height 0
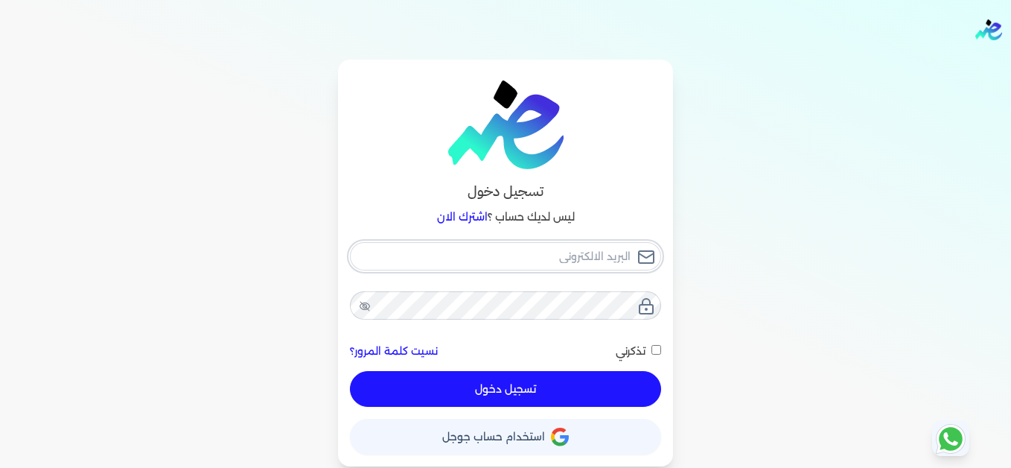
click at [480, 257] on input "email" at bounding box center [505, 256] width 311 height 28
type input "[EMAIL_ADDRESS][DOMAIN_NAME]"
click at [610, 396] on button "تسجيل دخول" at bounding box center [505, 389] width 311 height 36
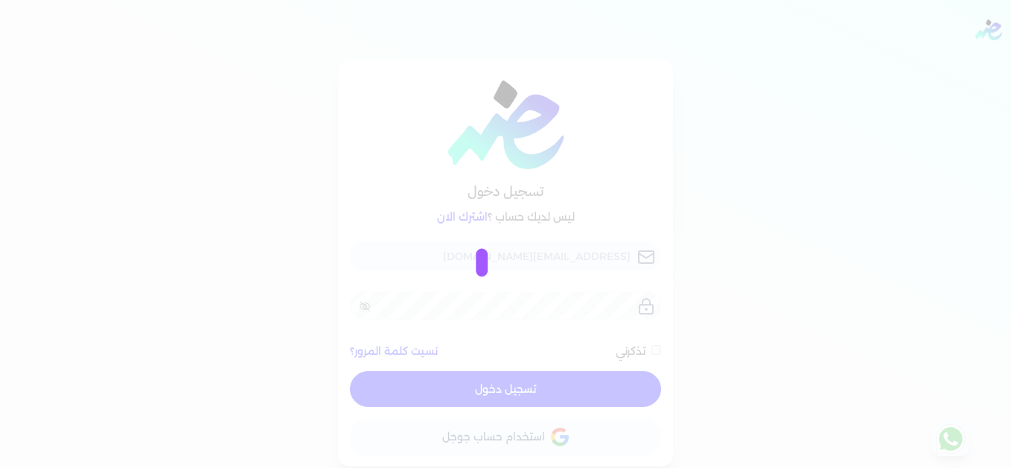
checkbox input "false"
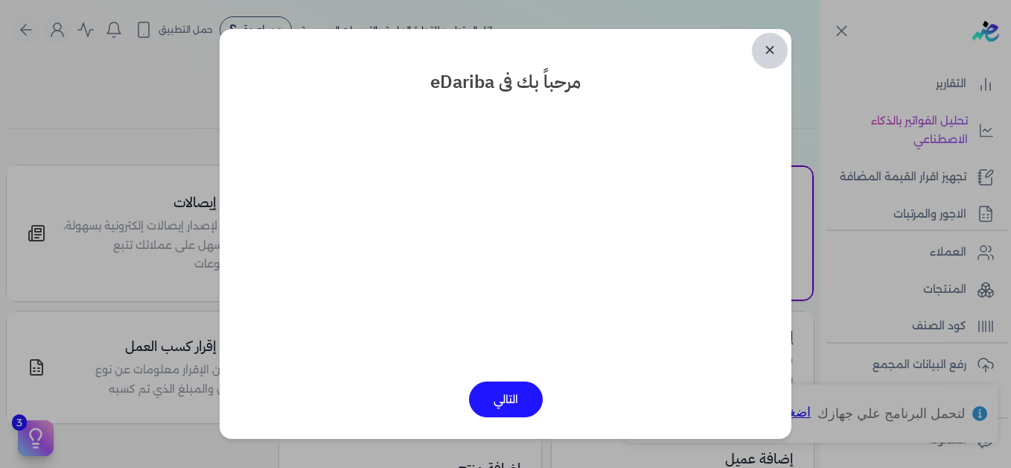
click at [779, 50] on link "✕" at bounding box center [770, 51] width 36 height 36
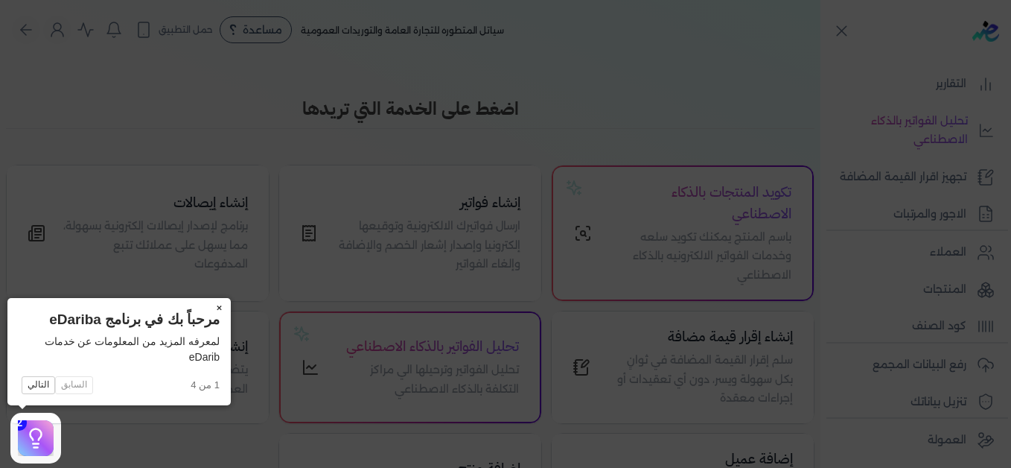
click at [221, 310] on button "×" at bounding box center [219, 308] width 24 height 21
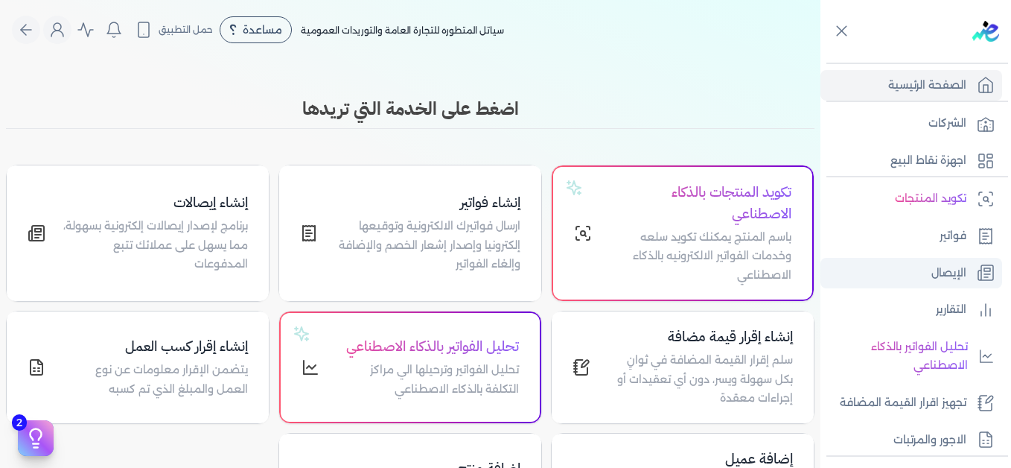
click at [937, 270] on p "الإيصال" at bounding box center [948, 273] width 35 height 19
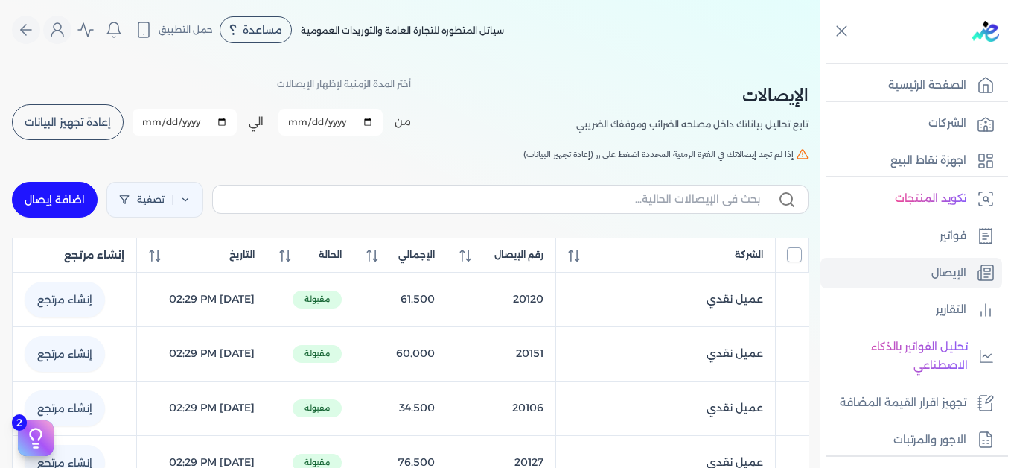
click at [790, 258] on input "All items unselected" at bounding box center [794, 254] width 15 height 15
checkbox input "true"
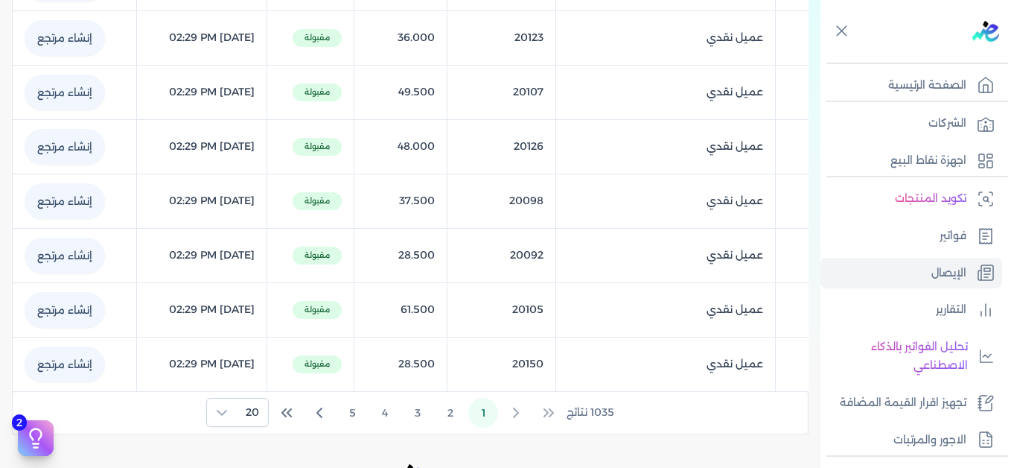
scroll to position [1161, 0]
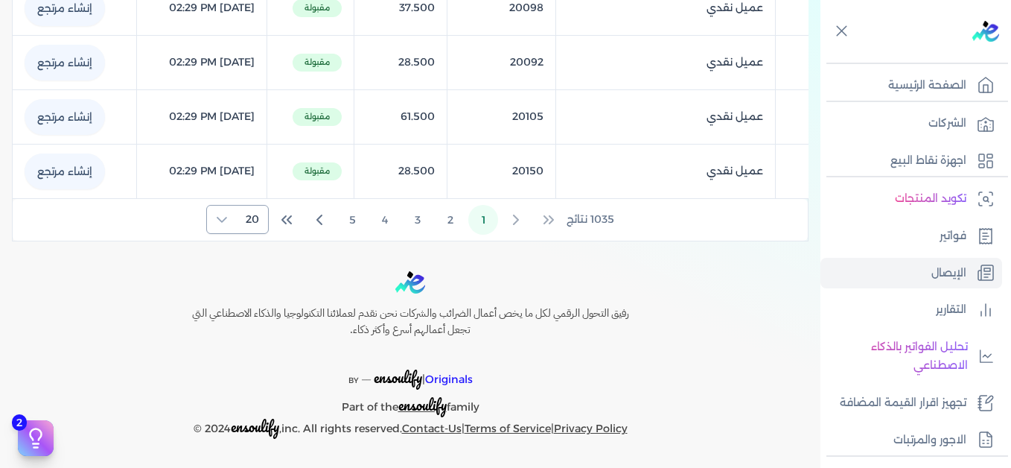
click at [228, 223] on icon at bounding box center [222, 220] width 12 height 12
click at [248, 308] on span "100" at bounding box center [249, 311] width 19 height 16
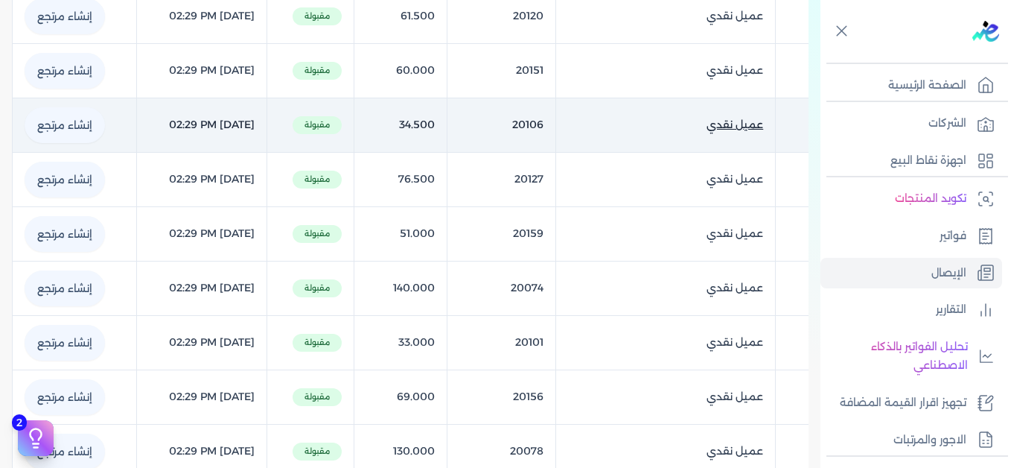
scroll to position [0, 0]
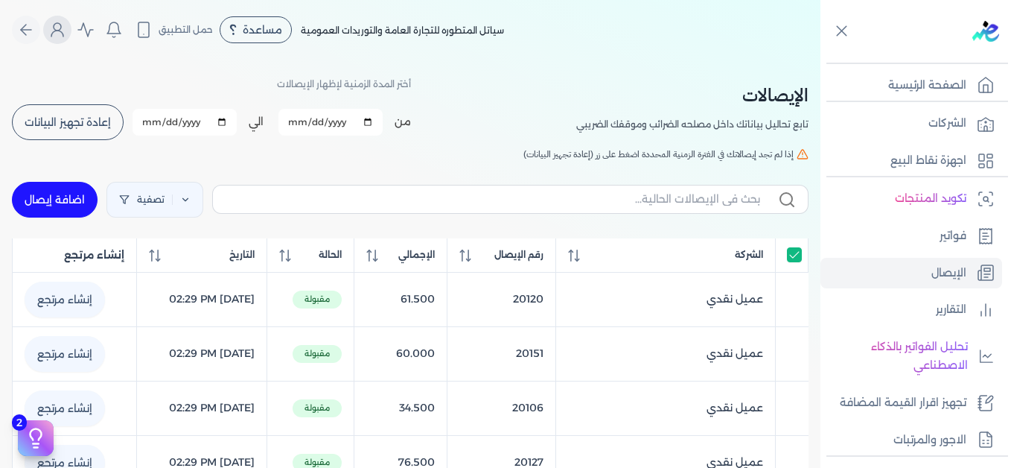
click at [60, 32] on icon "Global" at bounding box center [57, 30] width 18 height 18
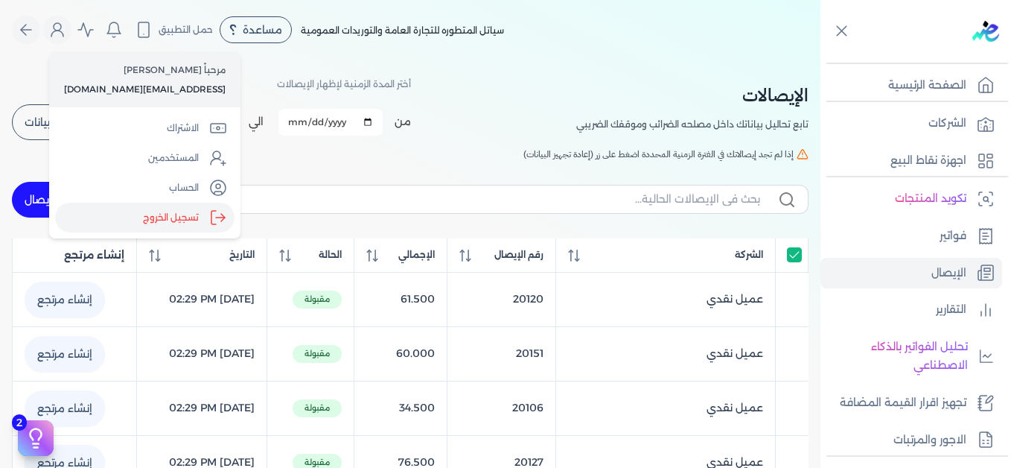
click at [190, 225] on label "تسجيل الخروج" at bounding box center [144, 218] width 179 height 30
click at [821, 60] on input "Close" at bounding box center [821, 60] width 0 height 0
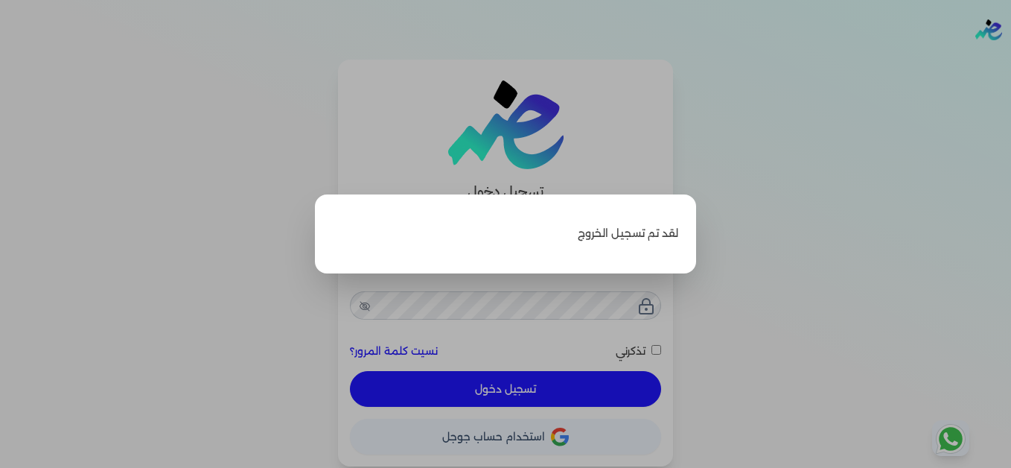
click at [779, 143] on label "Close" at bounding box center [505, 234] width 1011 height 468
click at [1010, 60] on input "Close" at bounding box center [1011, 60] width 0 height 0
